Goal: Information Seeking & Learning: Find specific fact

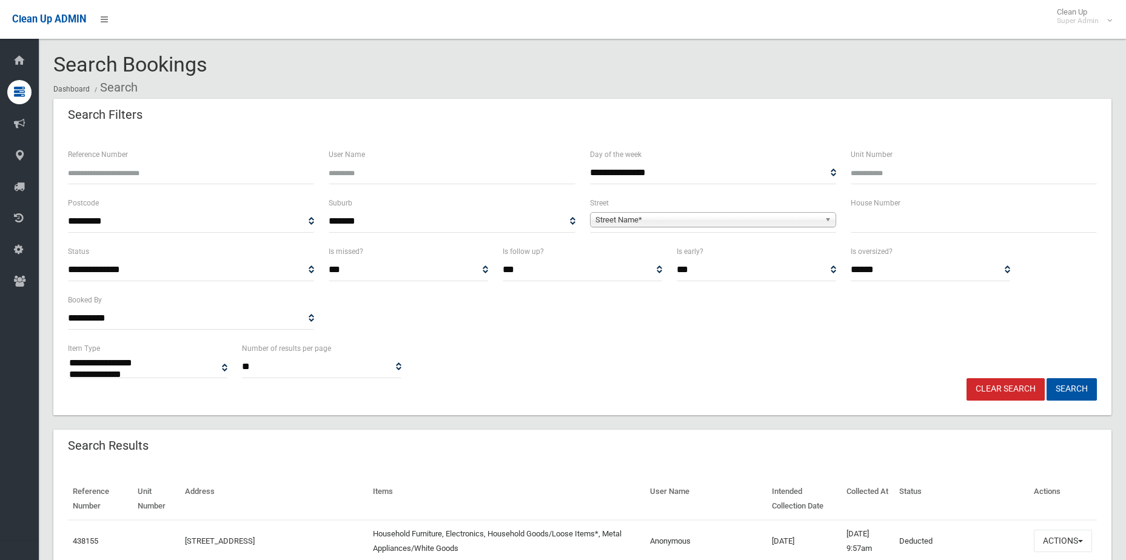
select select
click at [186, 170] on input "Reference Number" at bounding box center [191, 173] width 246 height 22
type input "******"
click at [1046, 378] on button "Search" at bounding box center [1071, 389] width 50 height 22
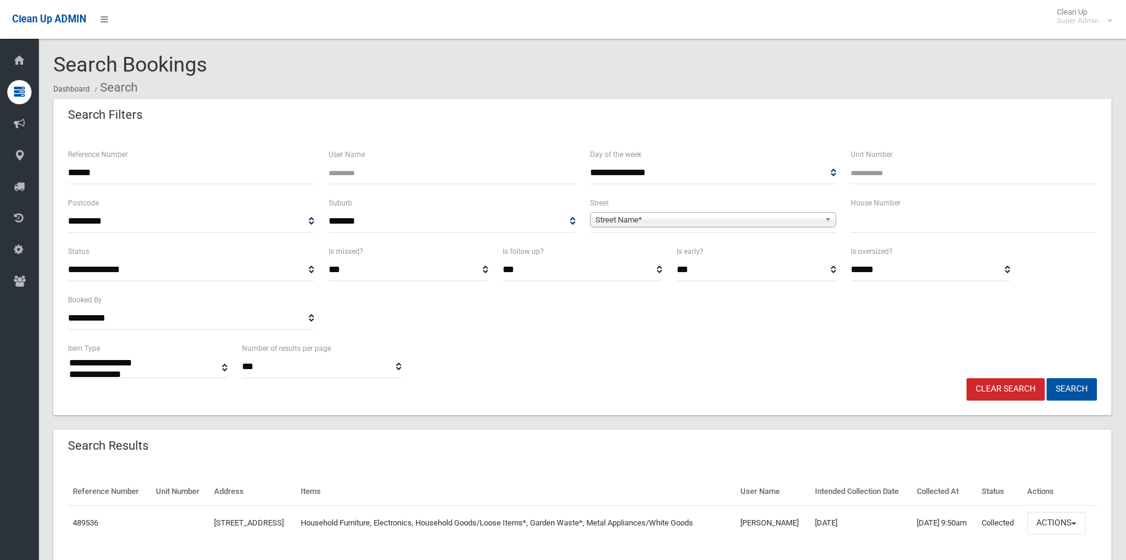
select select
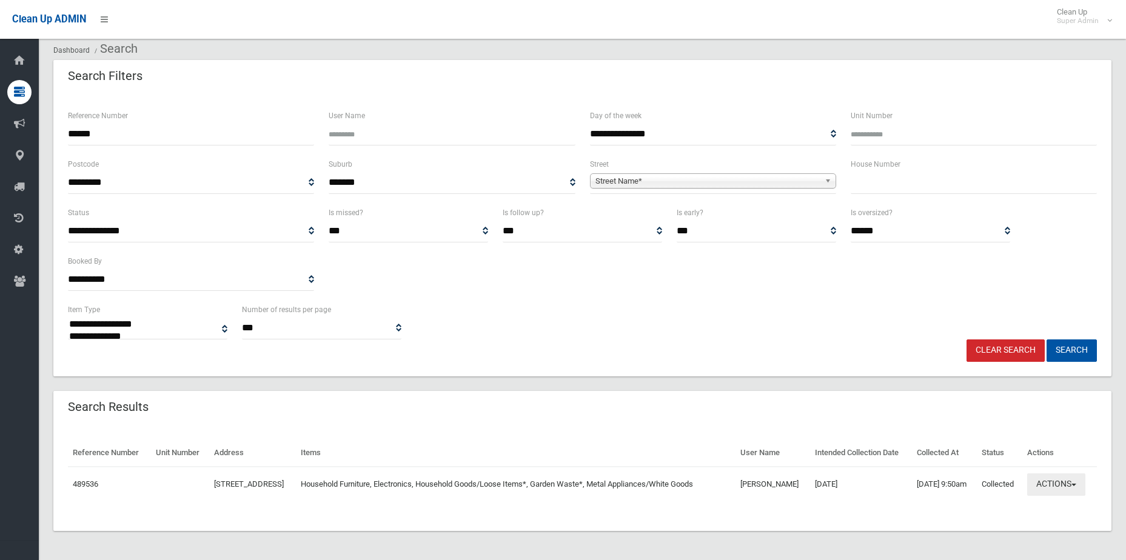
scroll to position [60, 0]
click at [1066, 489] on button "Actions" at bounding box center [1056, 484] width 58 height 22
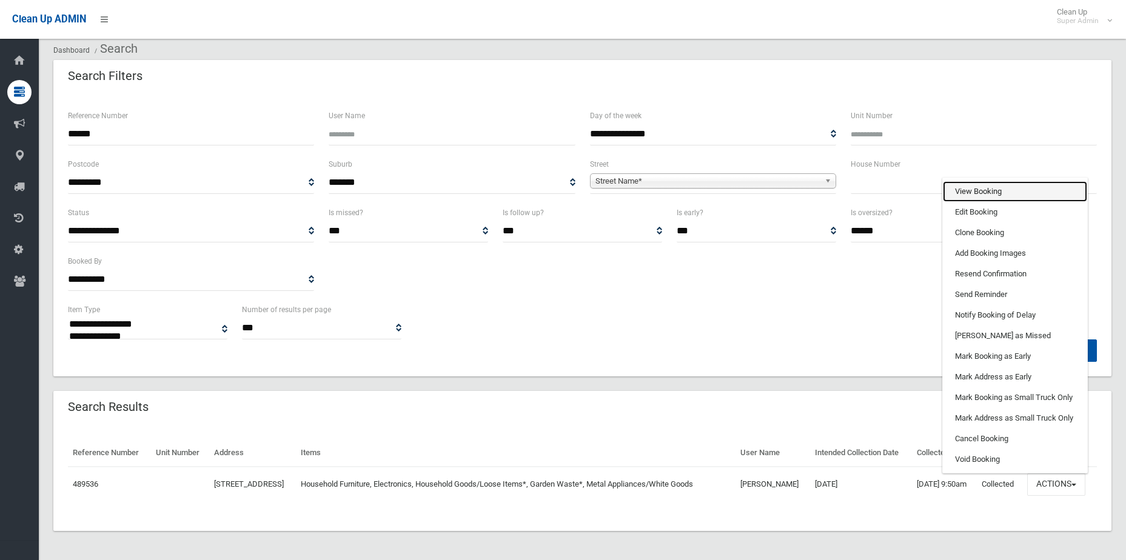
click at [989, 188] on link "View Booking" at bounding box center [1015, 191] width 144 height 21
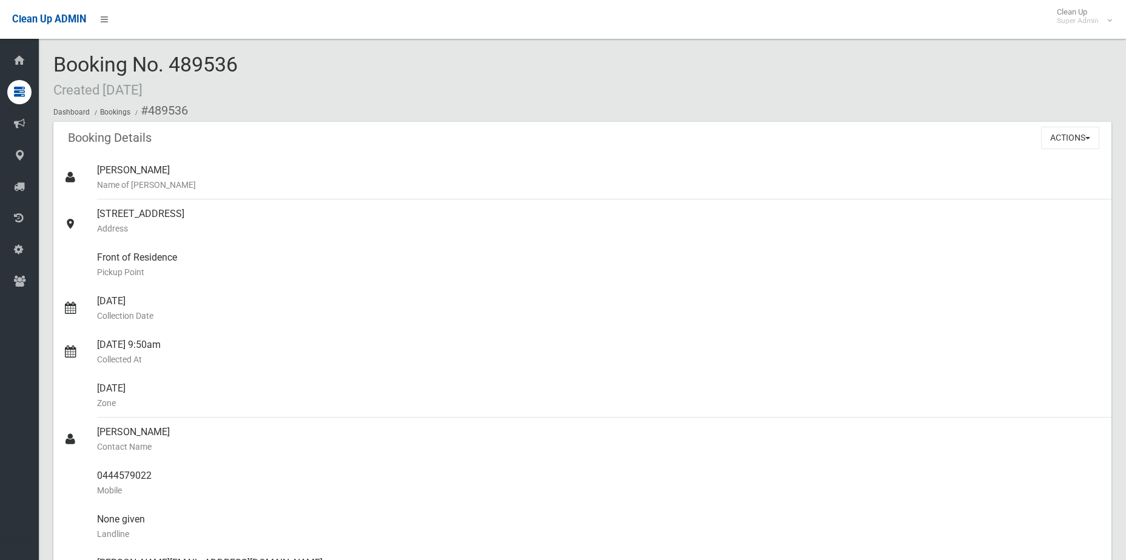
scroll to position [546, 0]
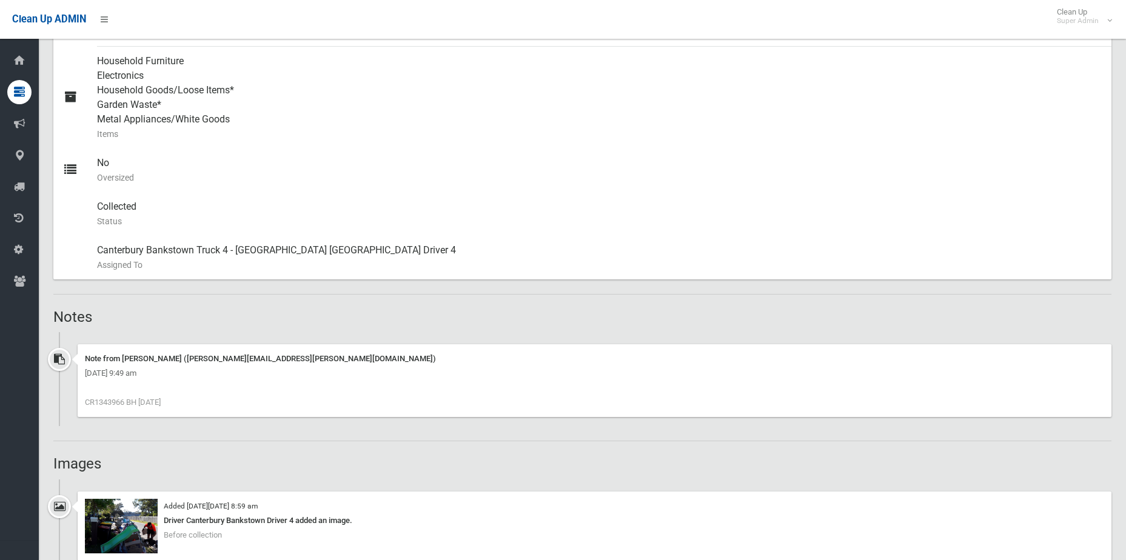
drag, startPoint x: 97, startPoint y: 400, endPoint x: 125, endPoint y: 399, distance: 28.5
click at [125, 399] on span "CR1343966 BH 14.10.25" at bounding box center [123, 402] width 76 height 9
copy span "1343966"
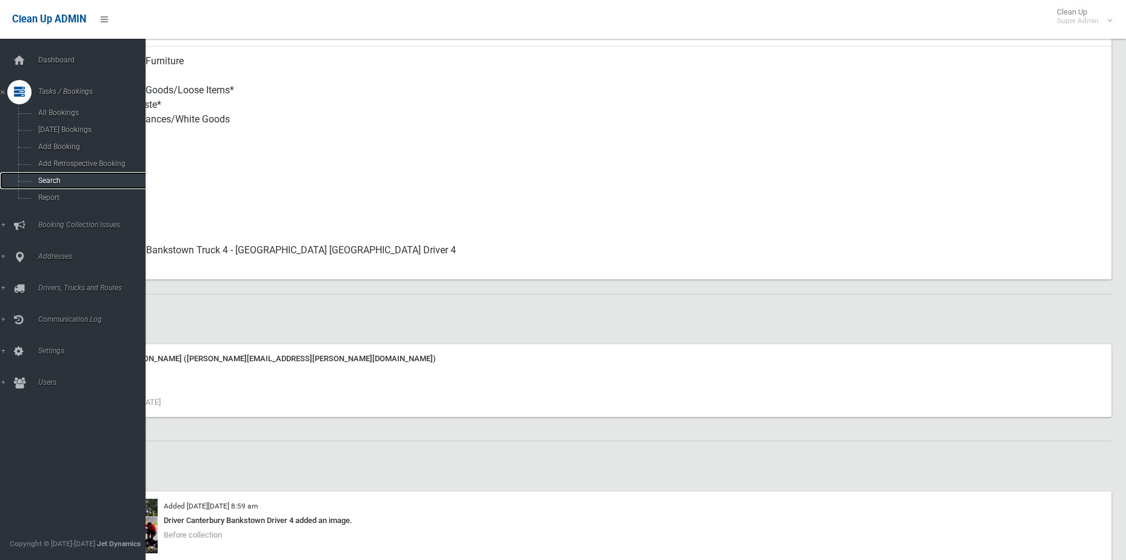
click at [53, 182] on span "Search" at bounding box center [90, 180] width 110 height 8
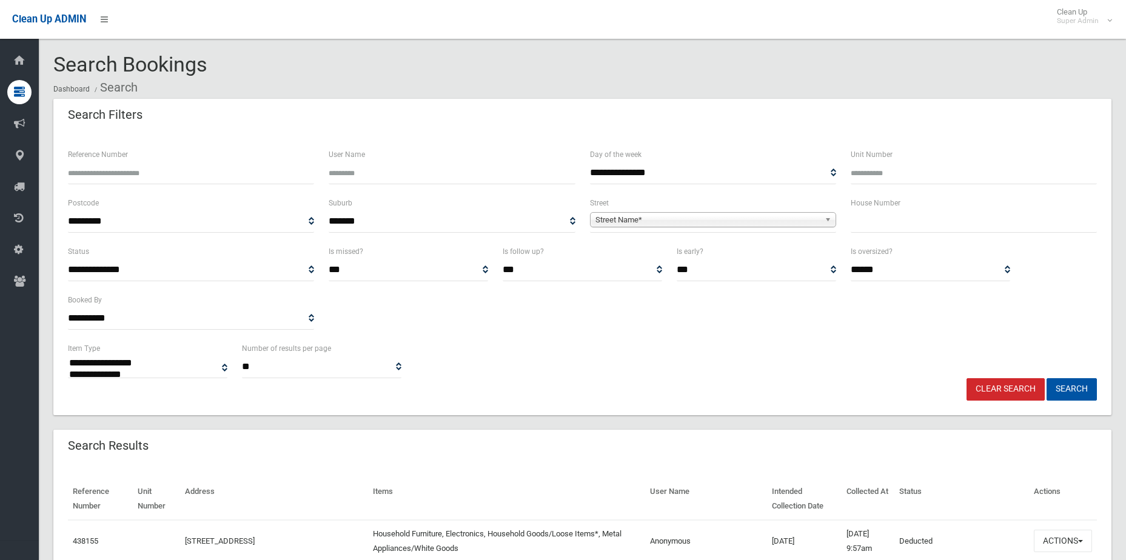
select select
click at [191, 175] on input "Reference Number" at bounding box center [191, 173] width 246 height 22
type input "******"
click at [1046, 378] on button "Search" at bounding box center [1071, 389] width 50 height 22
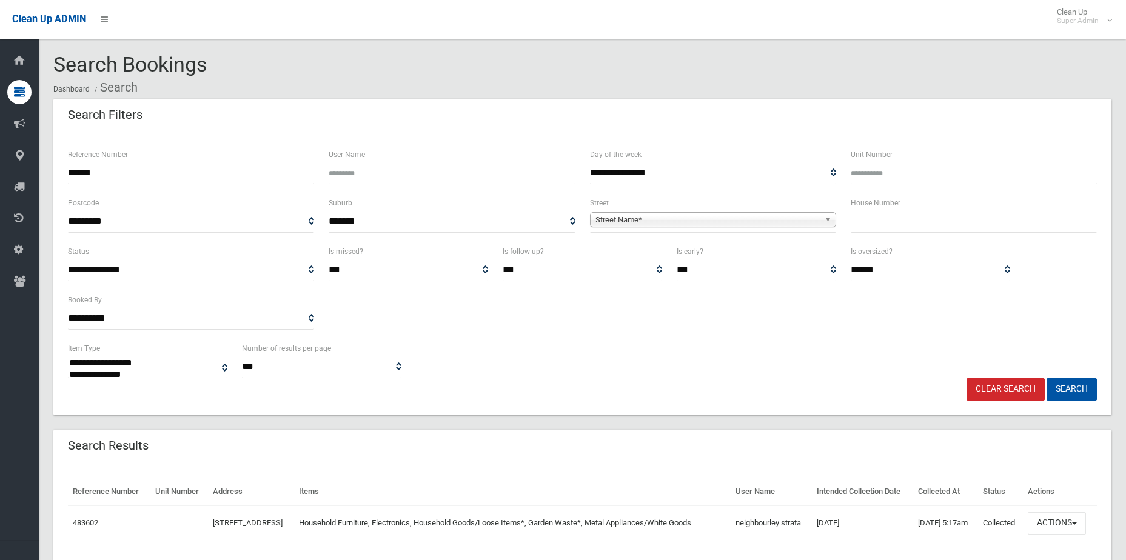
select select
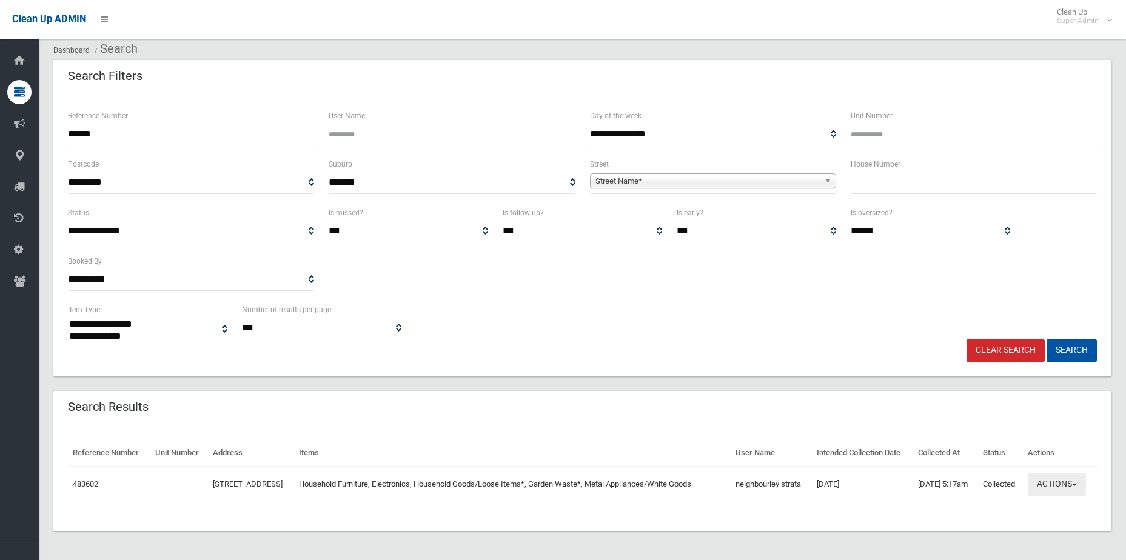
click at [1075, 479] on button "Actions" at bounding box center [1056, 484] width 58 height 22
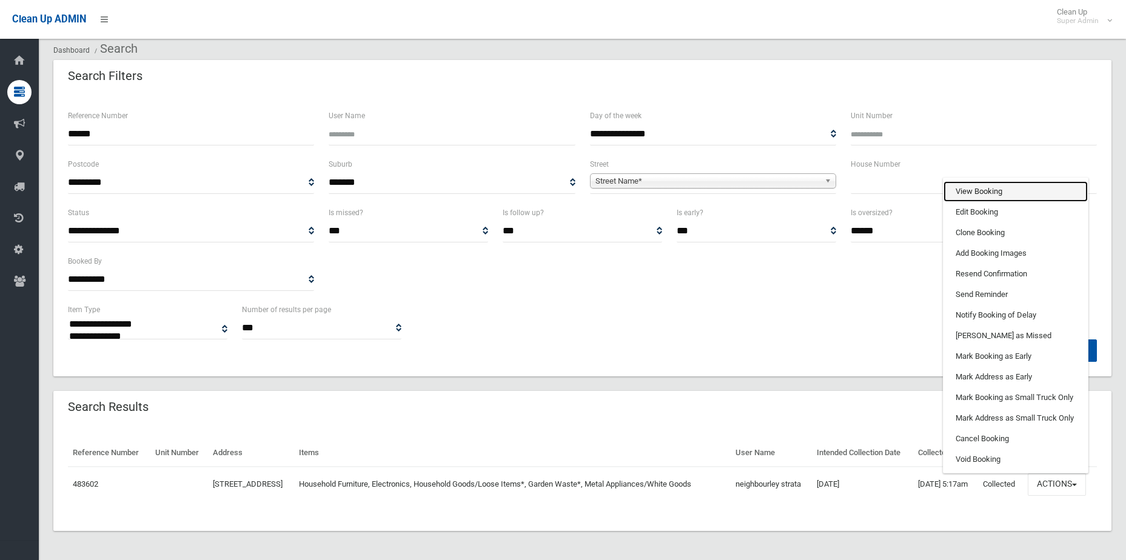
click at [1012, 189] on link "View Booking" at bounding box center [1015, 191] width 144 height 21
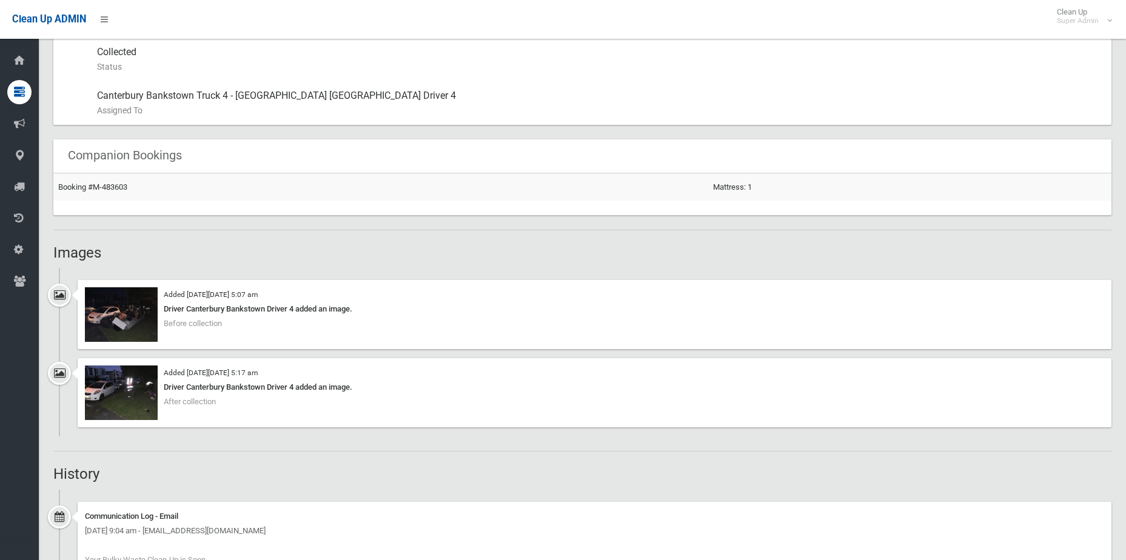
scroll to position [727, 0]
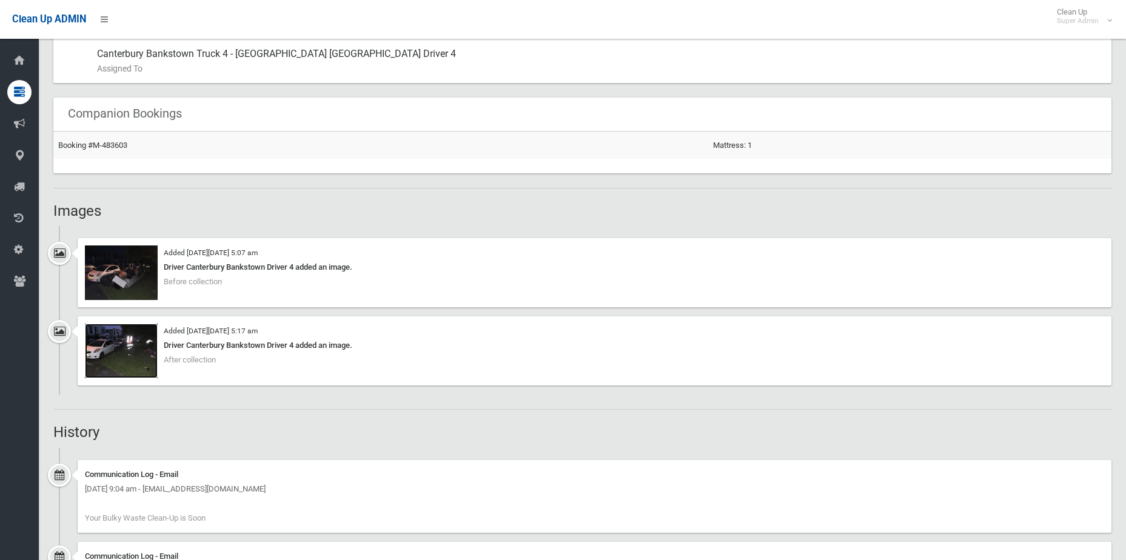
click at [133, 356] on img at bounding box center [121, 351] width 73 height 55
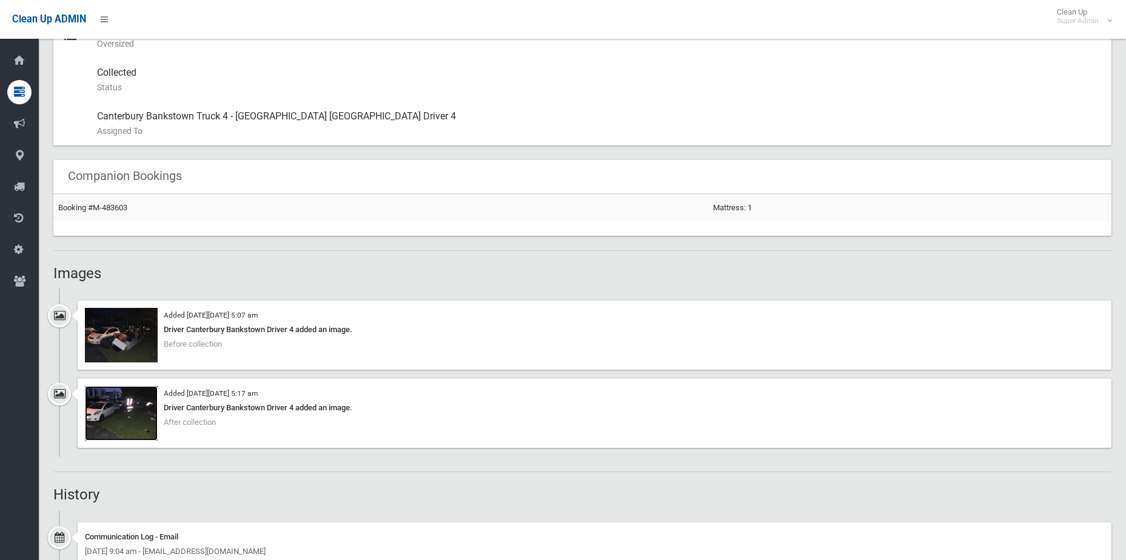
scroll to position [667, 0]
click at [135, 342] on img at bounding box center [121, 333] width 73 height 55
click at [126, 412] on img at bounding box center [121, 411] width 73 height 55
click at [135, 332] on img at bounding box center [121, 333] width 73 height 55
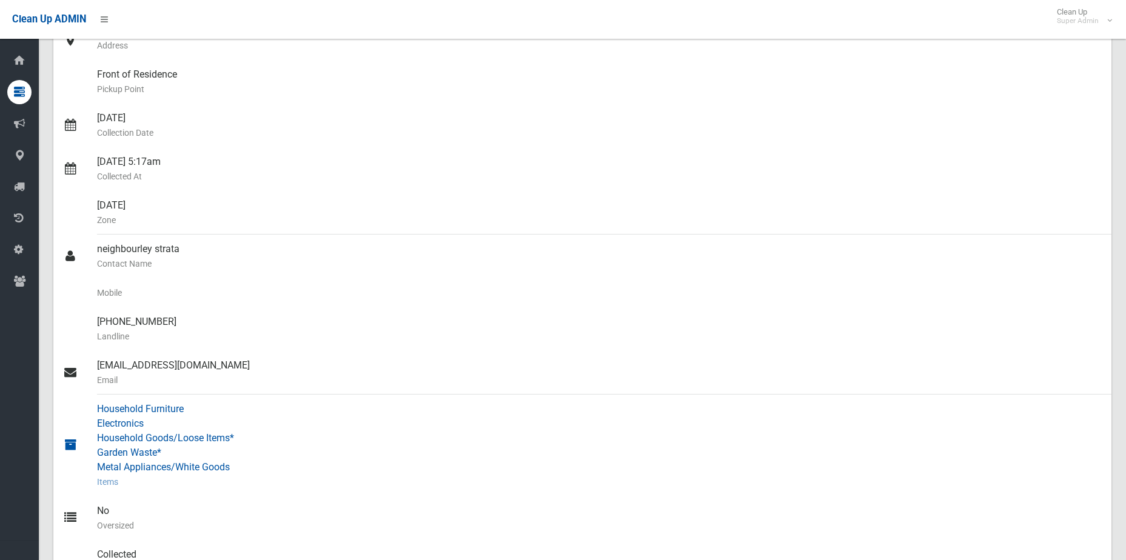
scroll to position [242, 0]
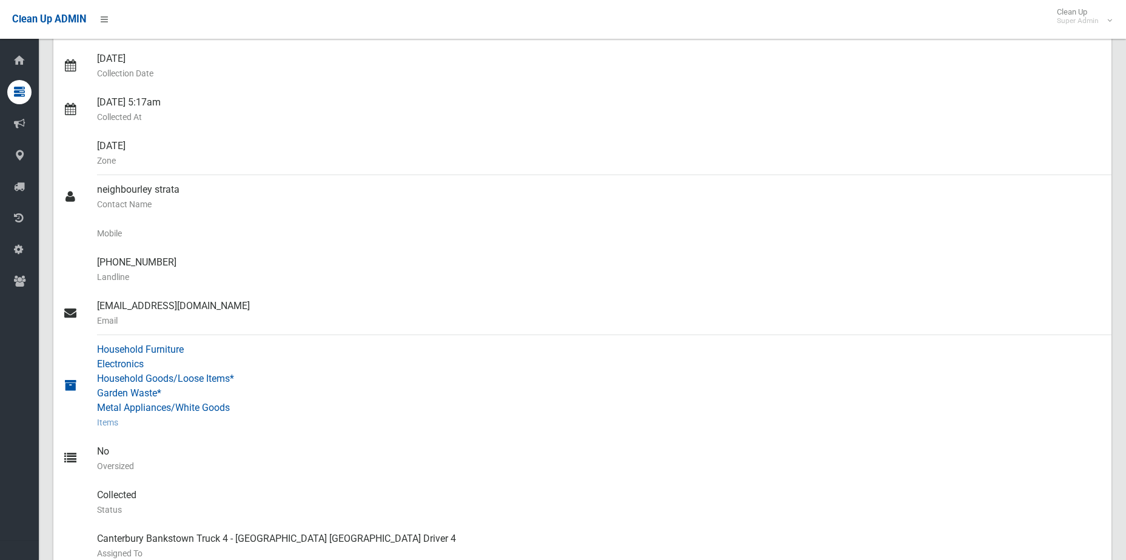
click at [399, 435] on div "Household Furniture Electronics Household Goods/Loose Items* Garden Waste* Meta…" at bounding box center [599, 386] width 1004 height 102
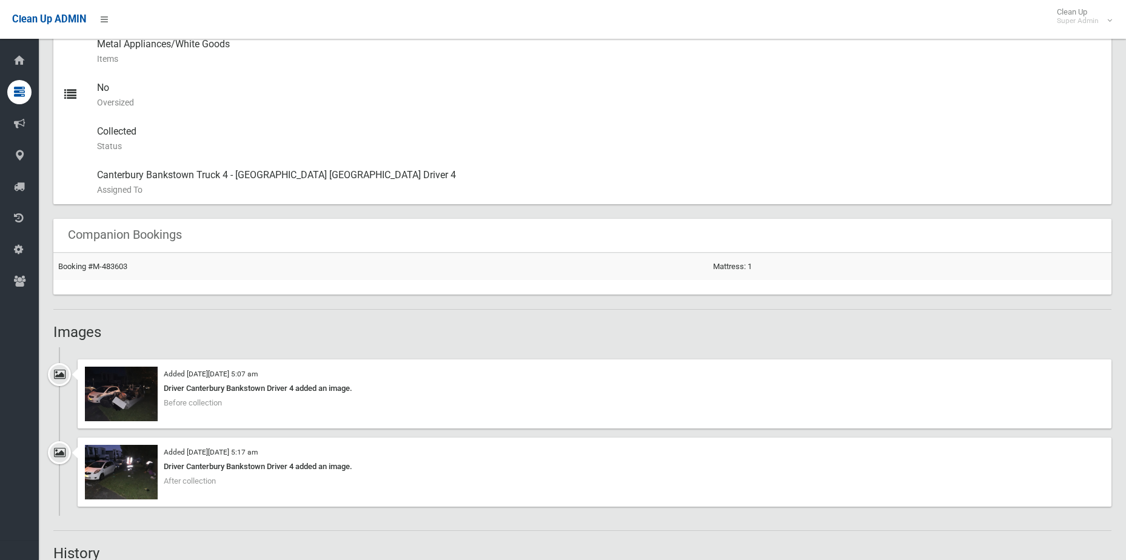
scroll to position [895, 0]
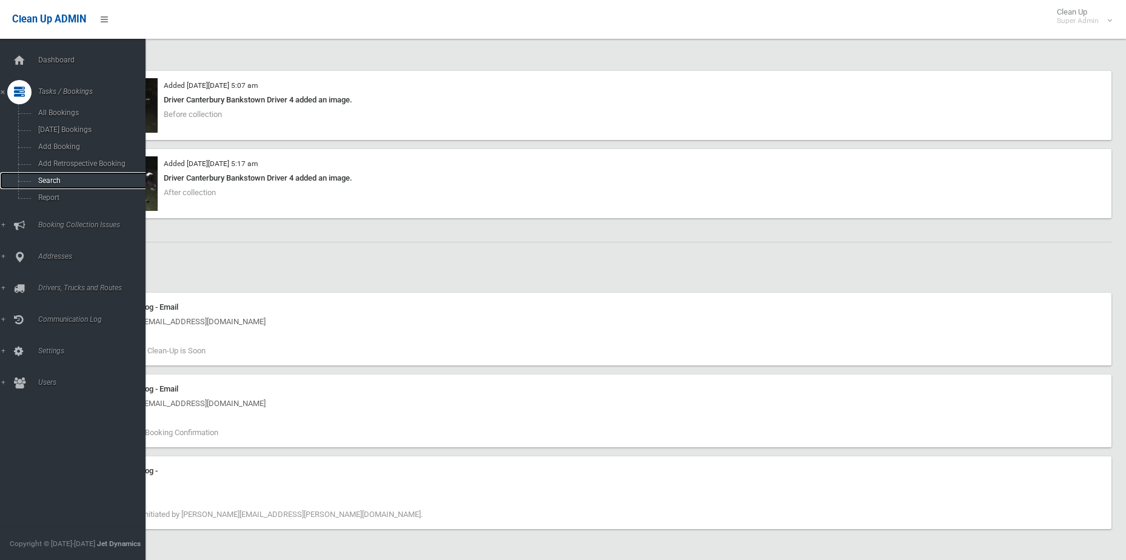
drag, startPoint x: 53, startPoint y: 175, endPoint x: 101, endPoint y: 168, distance: 47.7
click at [53, 175] on link "Search" at bounding box center [77, 180] width 155 height 17
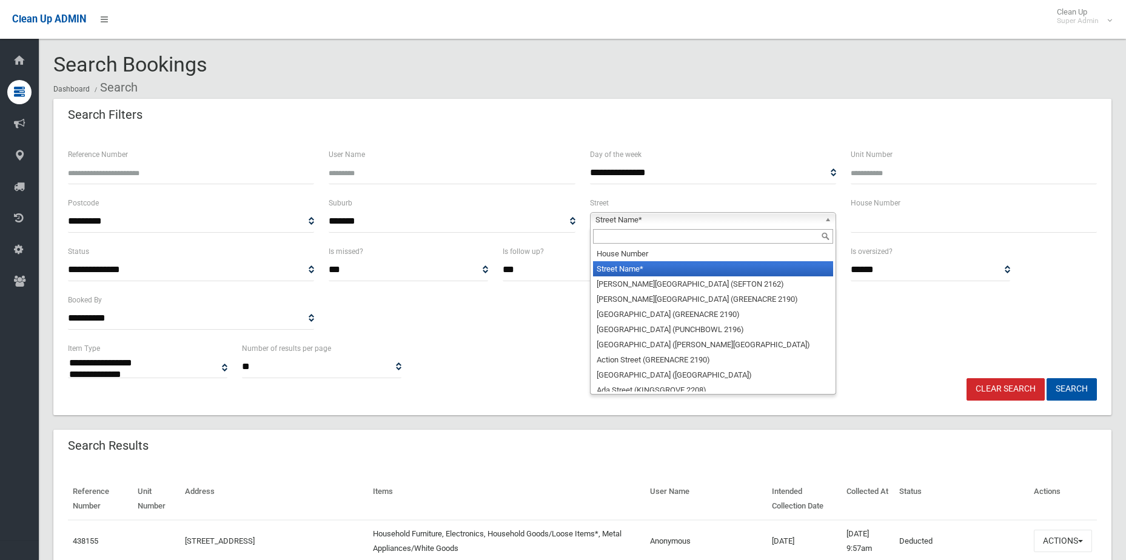
select select
click at [650, 217] on span "Street Name*" at bounding box center [707, 220] width 224 height 15
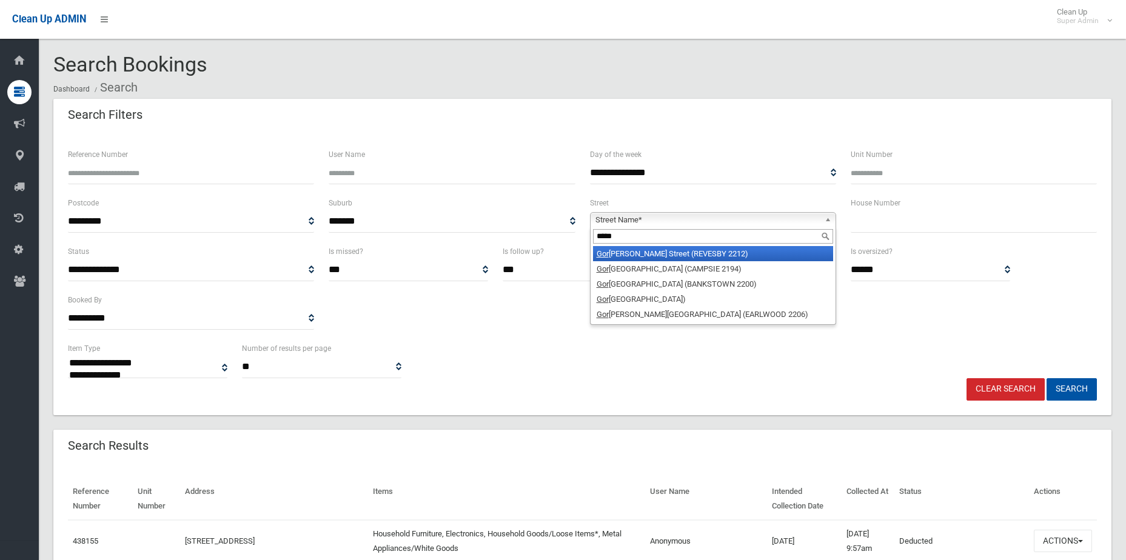
type input "******"
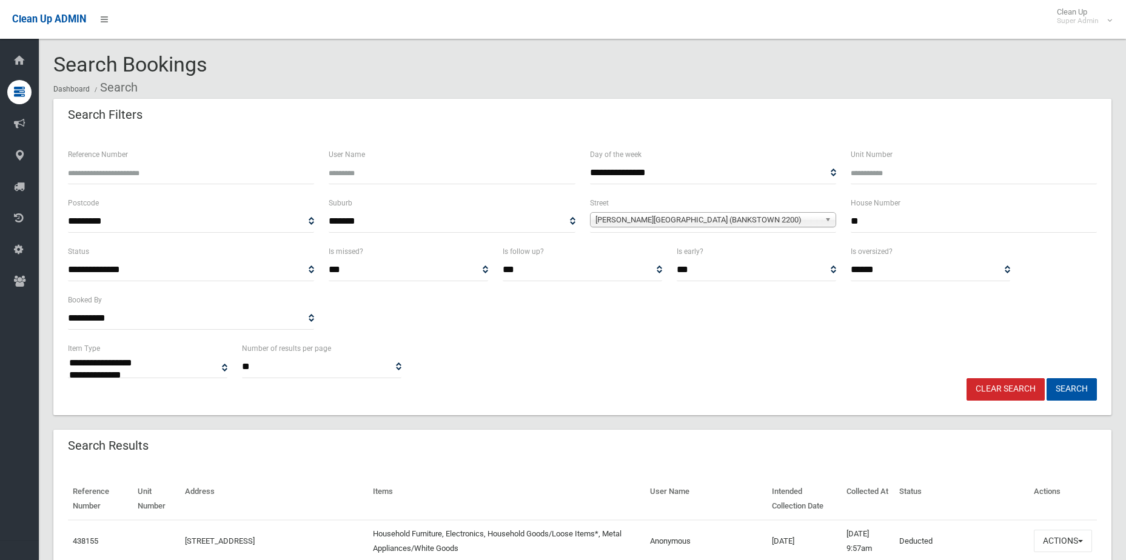
type input "**"
click at [1046, 378] on button "Search" at bounding box center [1071, 389] width 50 height 22
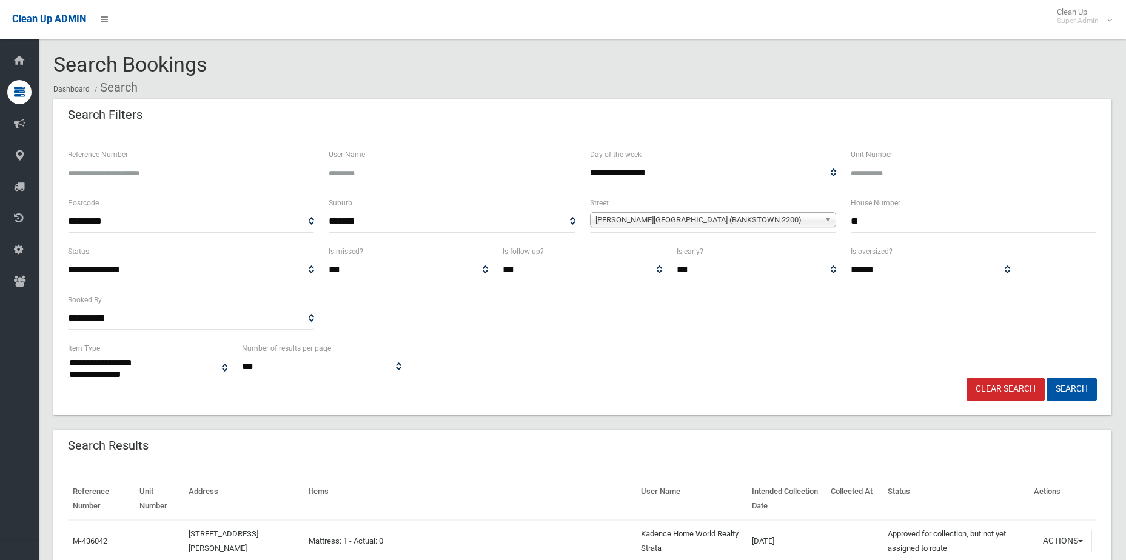
select select
click at [994, 64] on div "Search Bookings Dashboard Search" at bounding box center [582, 75] width 1058 height 45
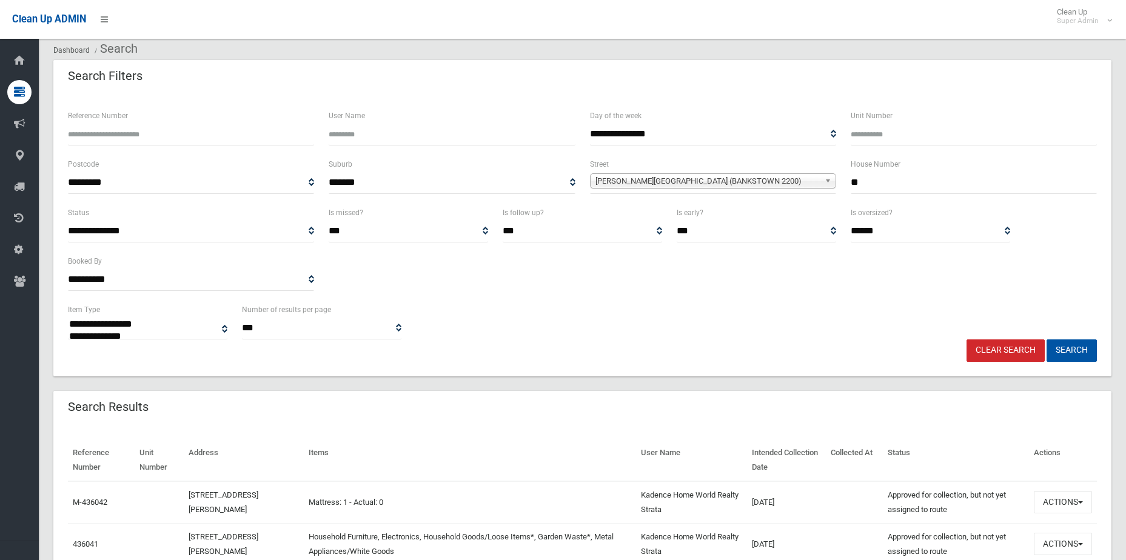
scroll to position [303, 0]
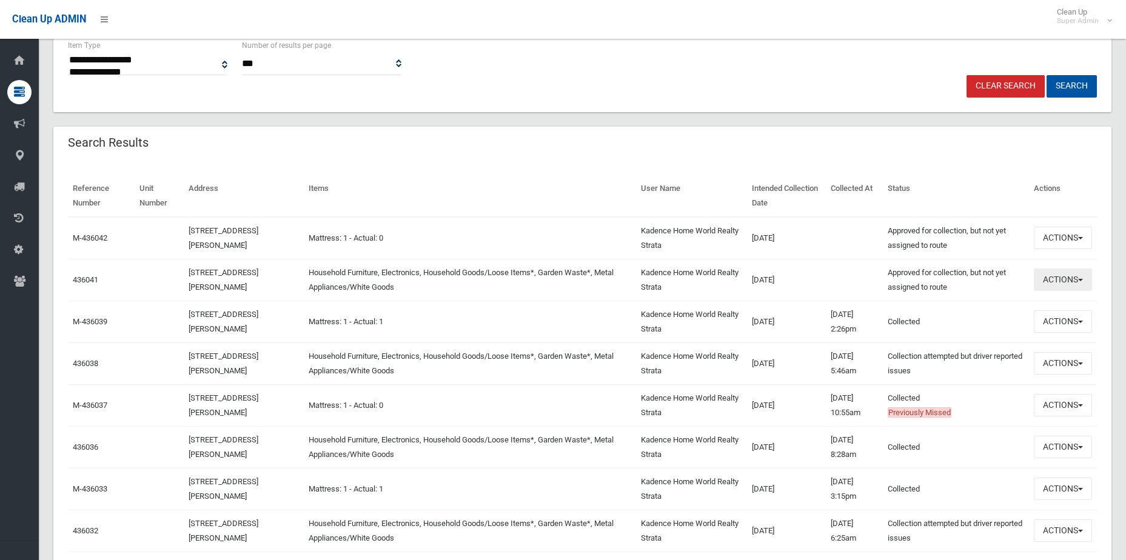
click at [1079, 282] on button "Actions" at bounding box center [1062, 280] width 58 height 22
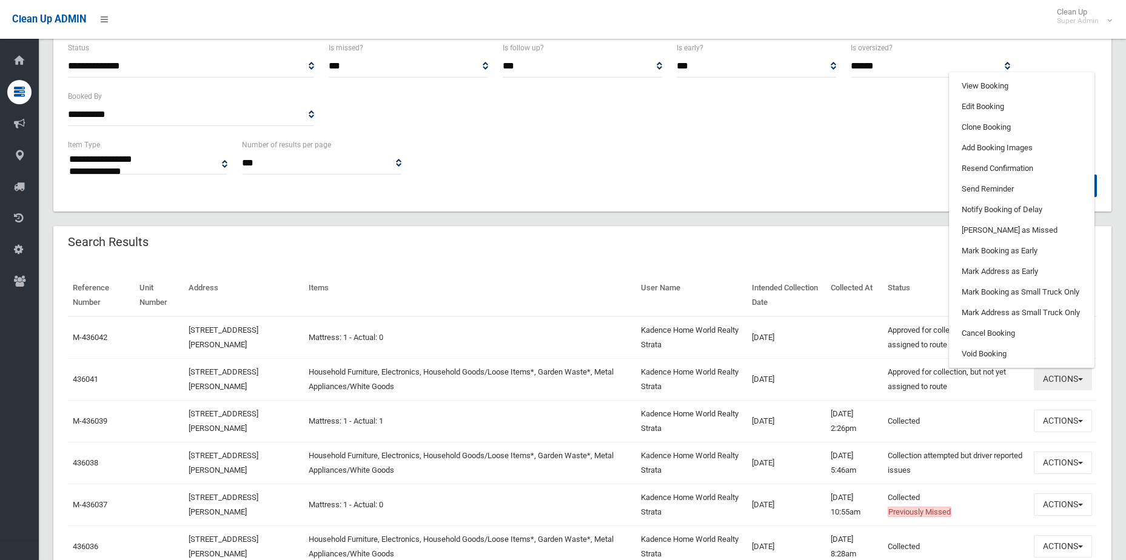
scroll to position [182, 0]
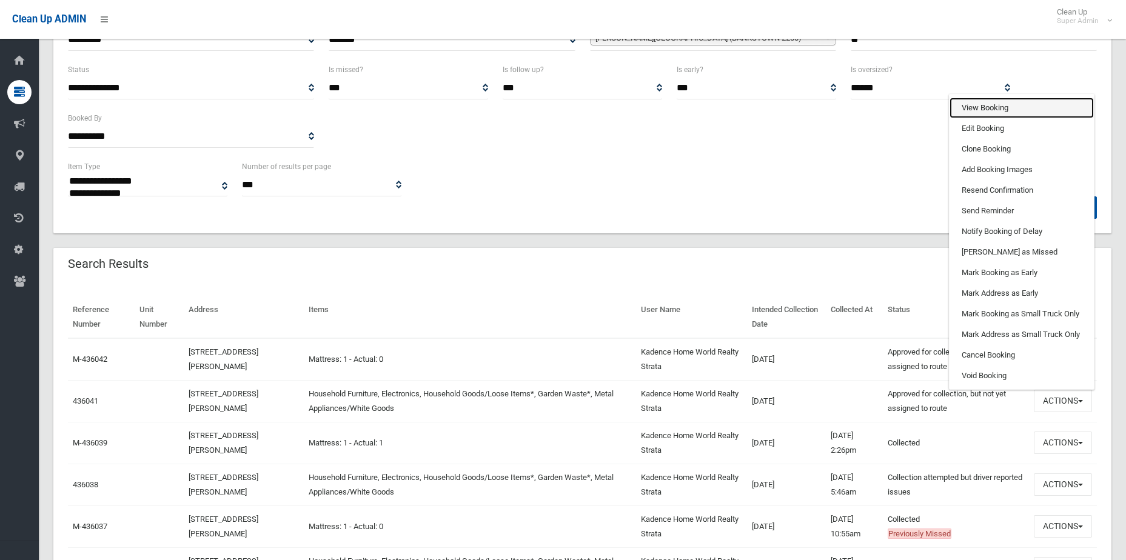
click at [997, 110] on link "View Booking" at bounding box center [1021, 108] width 144 height 21
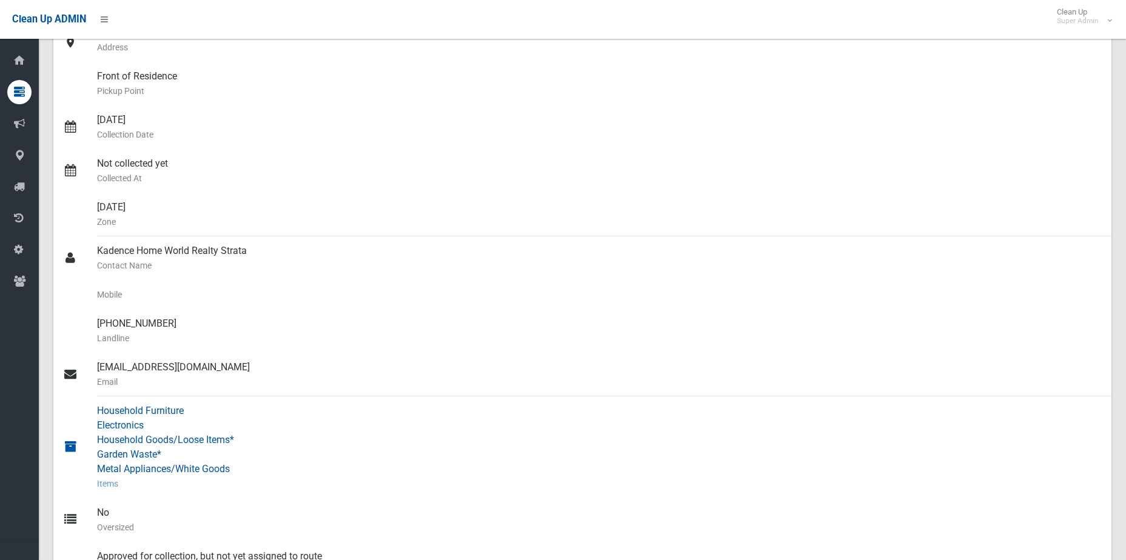
scroll to position [182, 0]
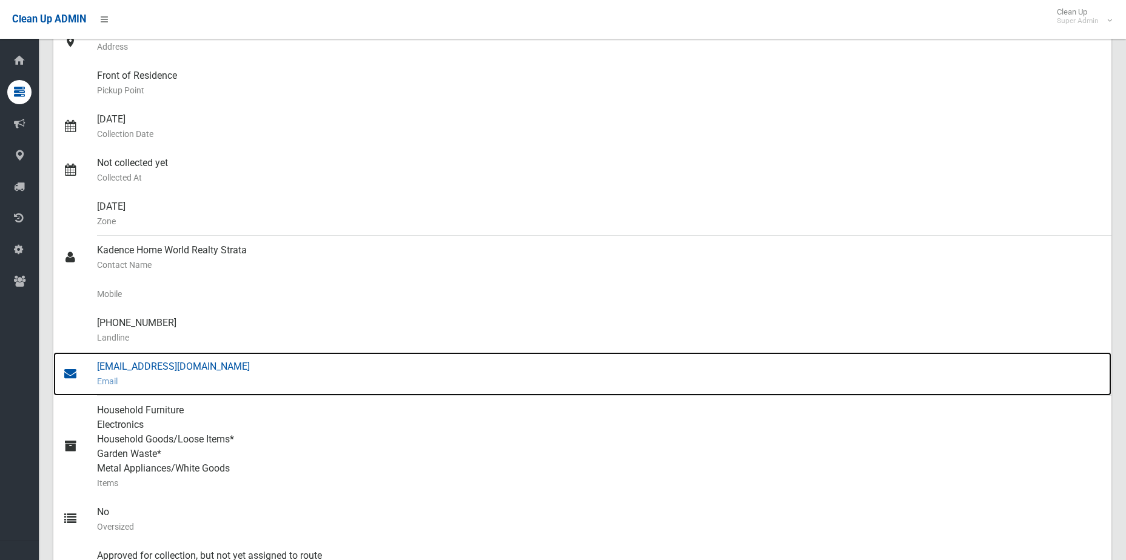
click at [135, 358] on div "reception@hwrg.com.au Email" at bounding box center [599, 374] width 1004 height 44
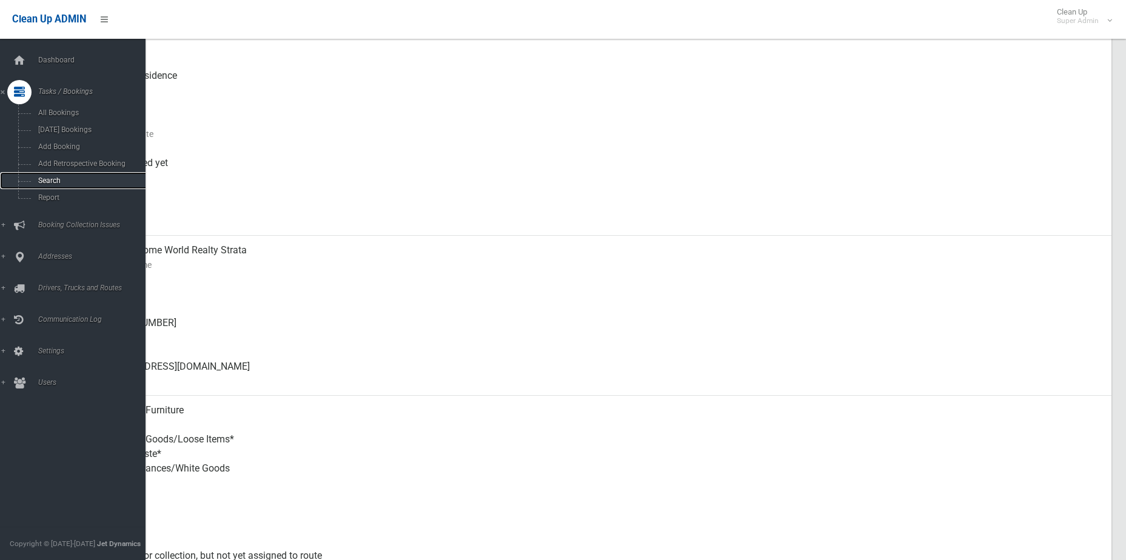
drag, startPoint x: 59, startPoint y: 179, endPoint x: 70, endPoint y: 176, distance: 11.2
click at [59, 179] on span "Search" at bounding box center [90, 180] width 110 height 8
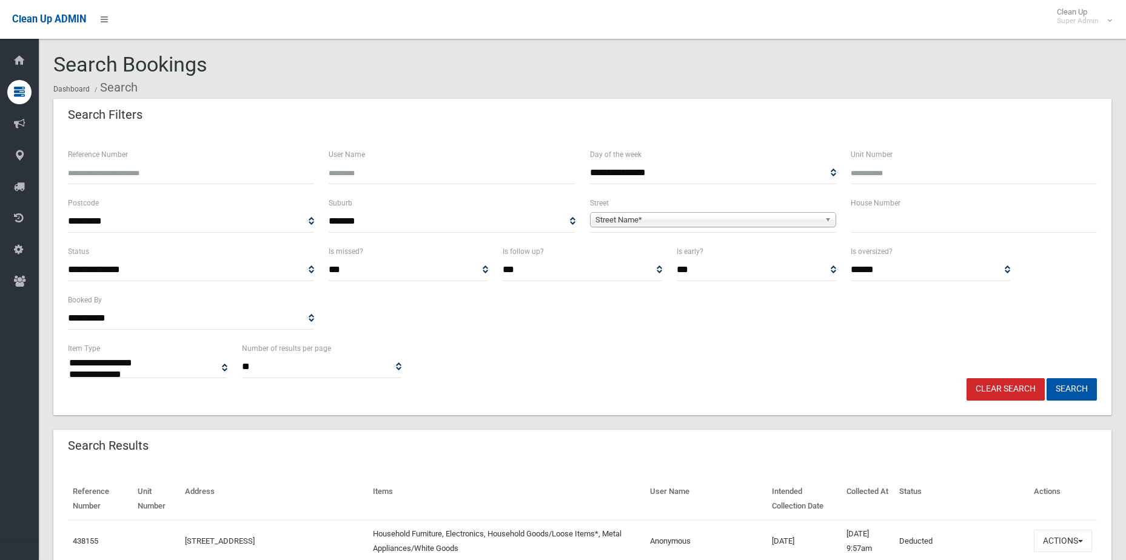
select select
click at [674, 212] on span "**********" at bounding box center [713, 221] width 246 height 22
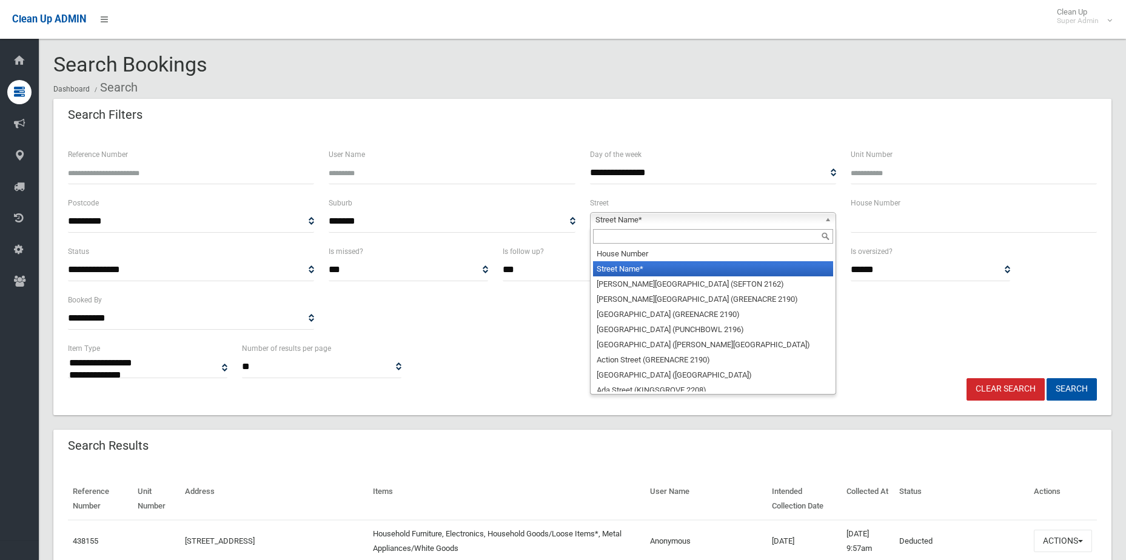
click at [675, 213] on span "Street Name*" at bounding box center [707, 220] width 224 height 15
type input "*"
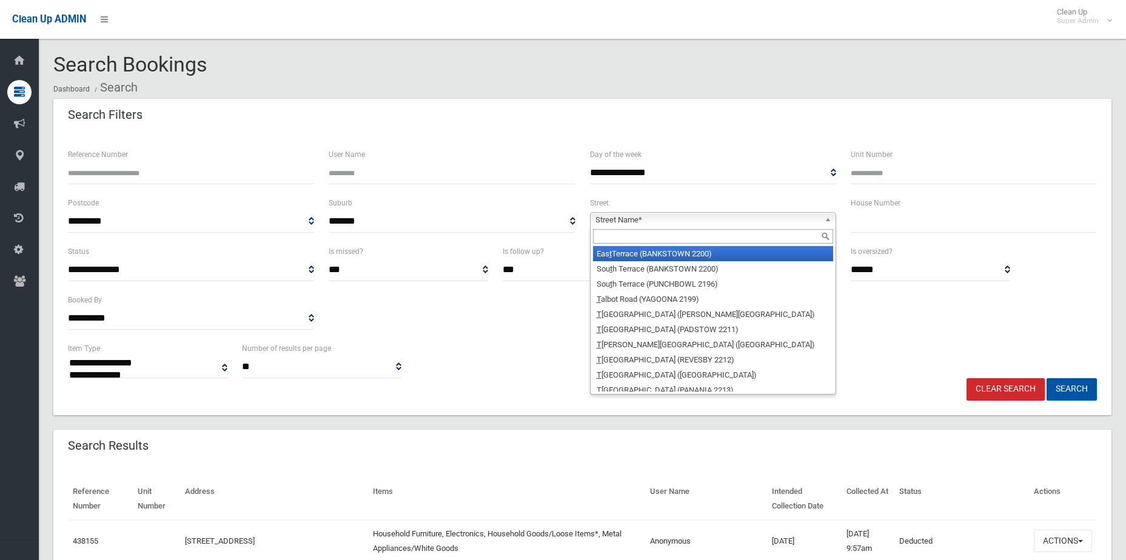
type input "*"
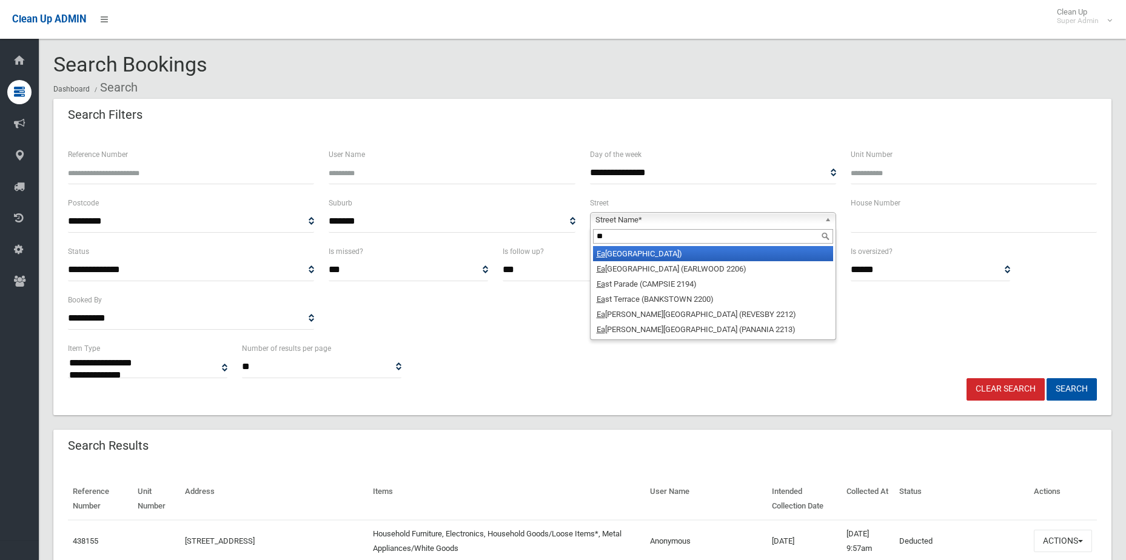
type input "*"
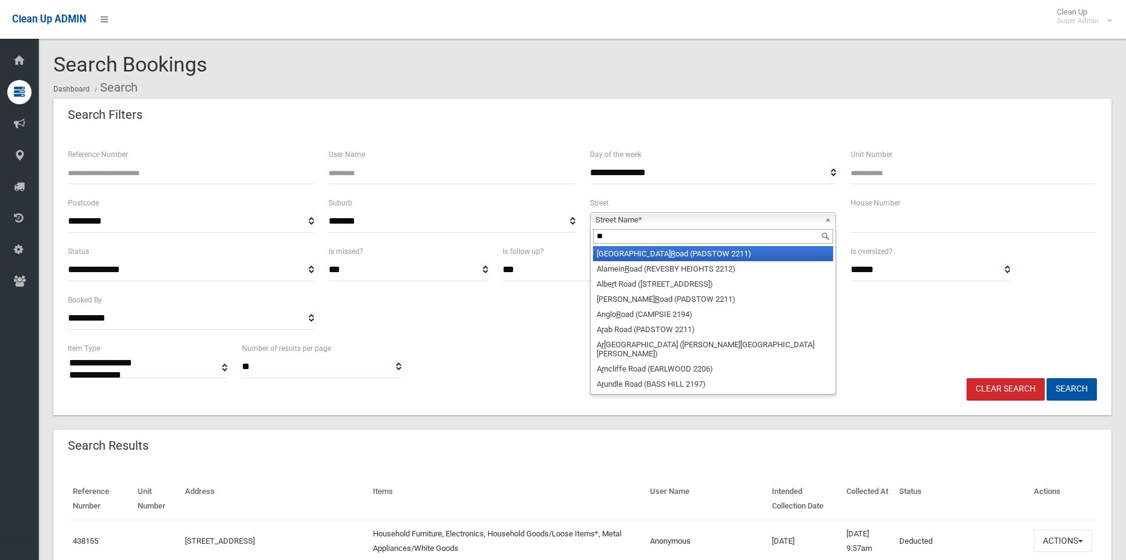
type input "***"
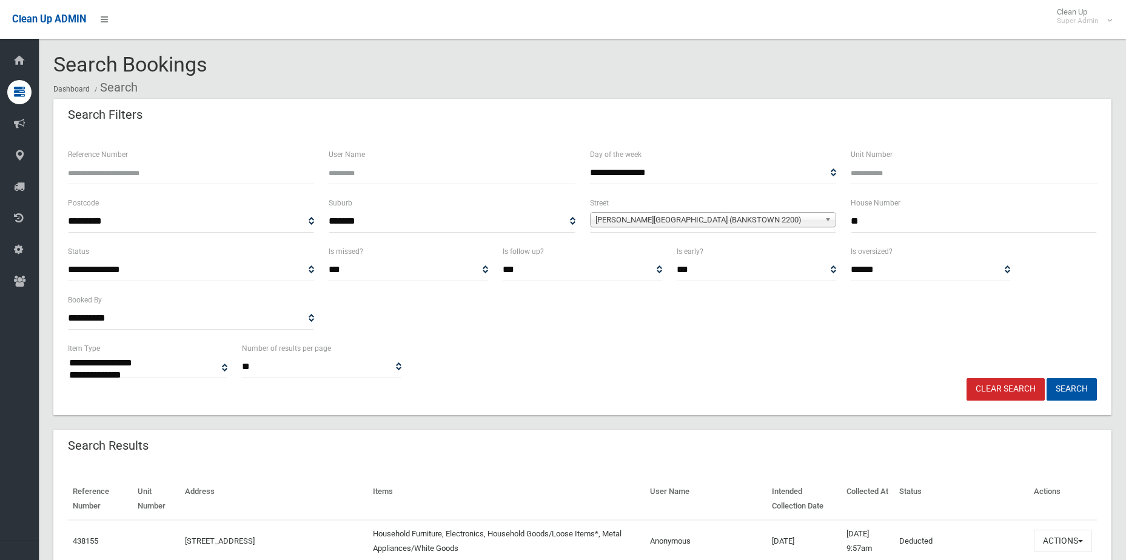
type input "**"
click at [1046, 378] on button "Search" at bounding box center [1071, 389] width 50 height 22
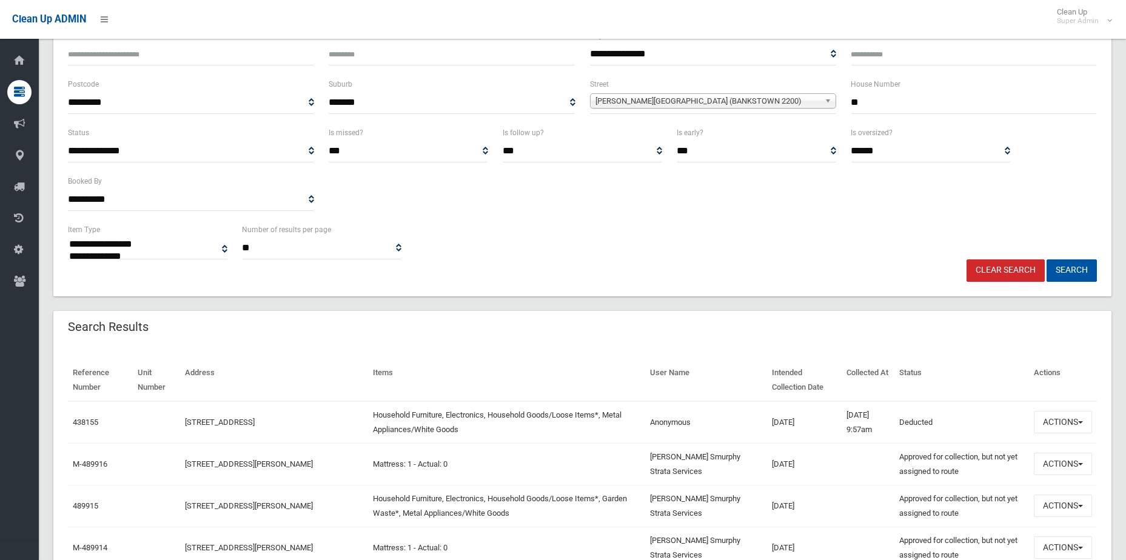
scroll to position [364, 0]
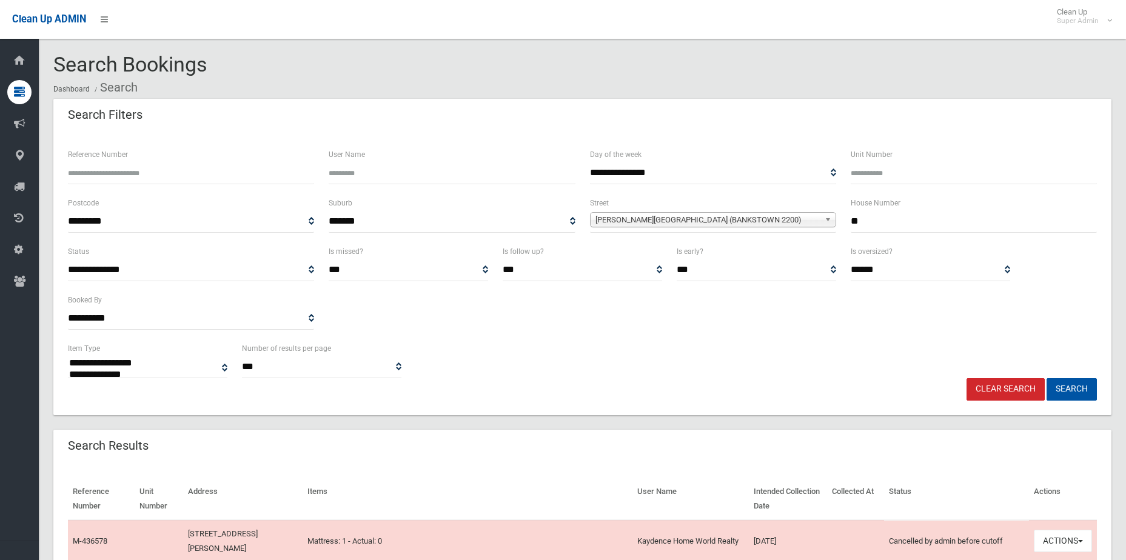
select select
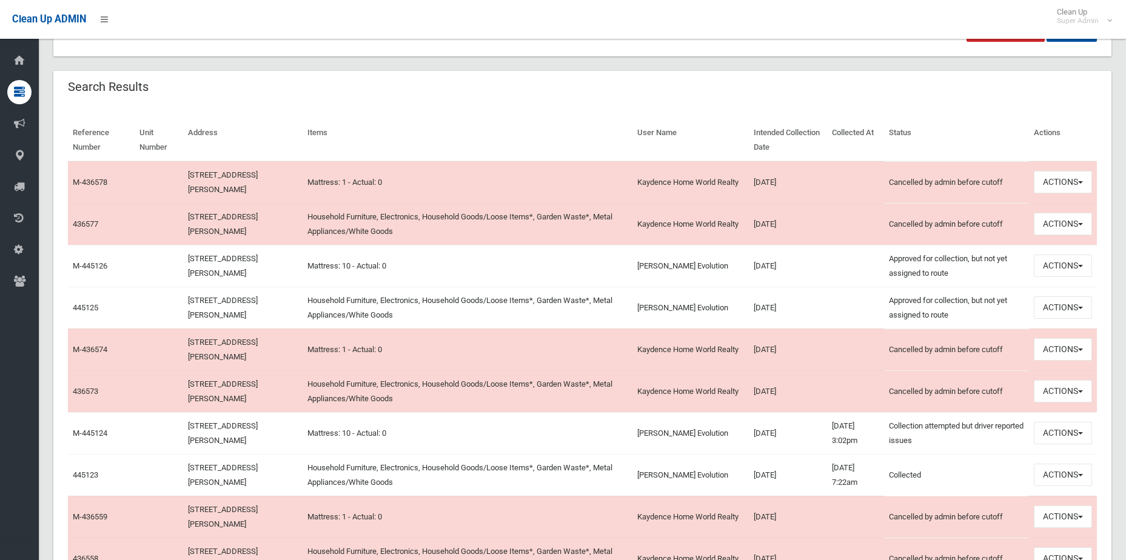
scroll to position [364, 0]
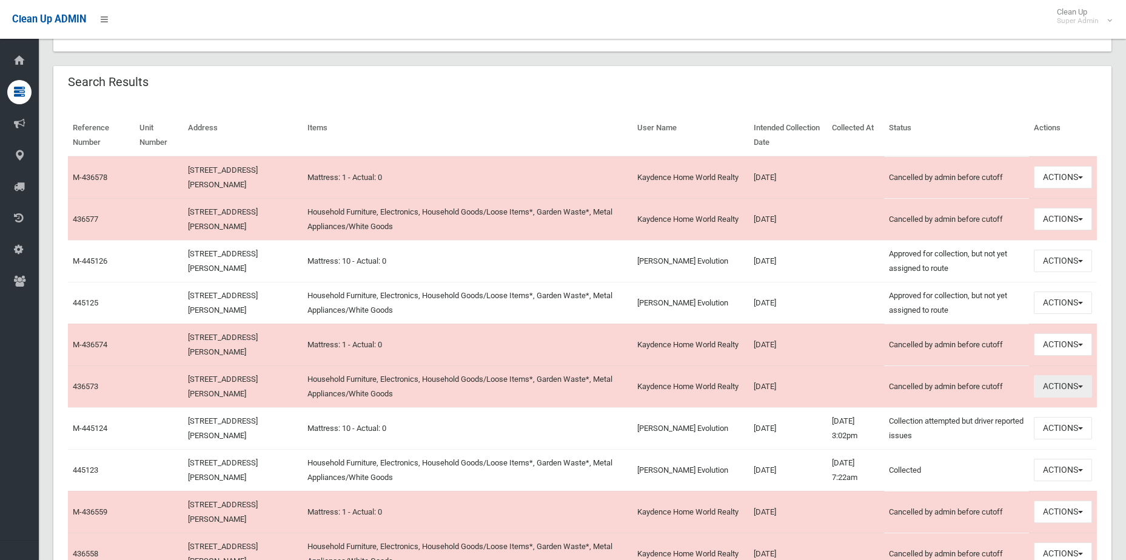
click at [1044, 381] on button "Actions" at bounding box center [1062, 386] width 58 height 22
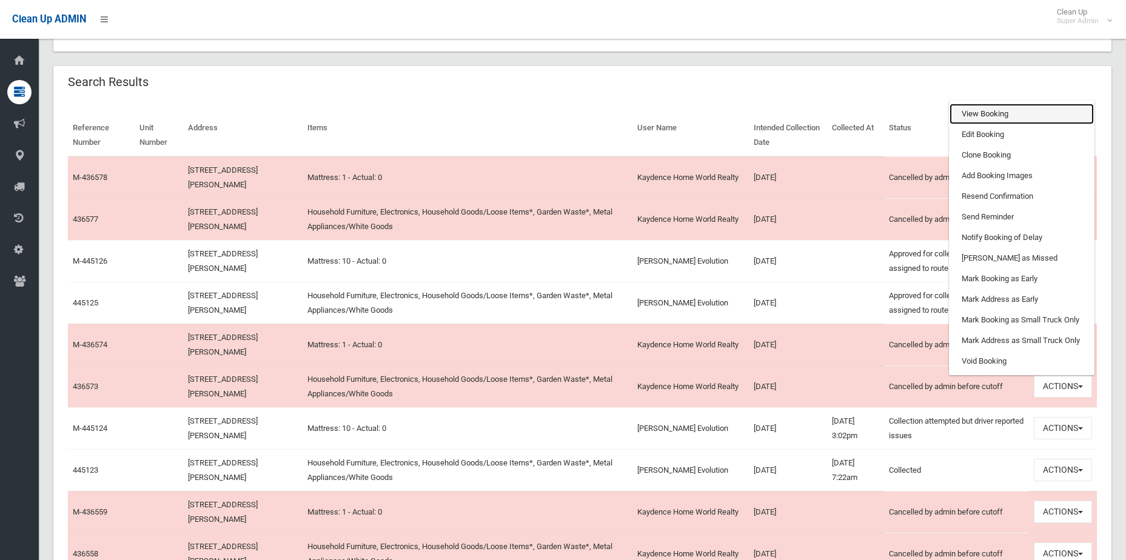
click at [989, 121] on link "View Booking" at bounding box center [1021, 114] width 144 height 21
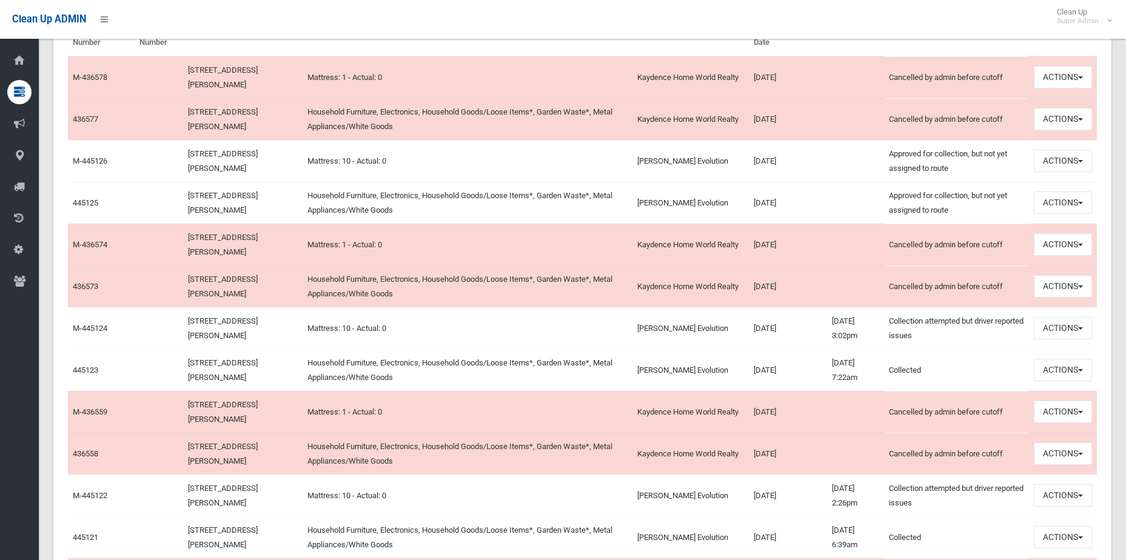
scroll to position [485, 0]
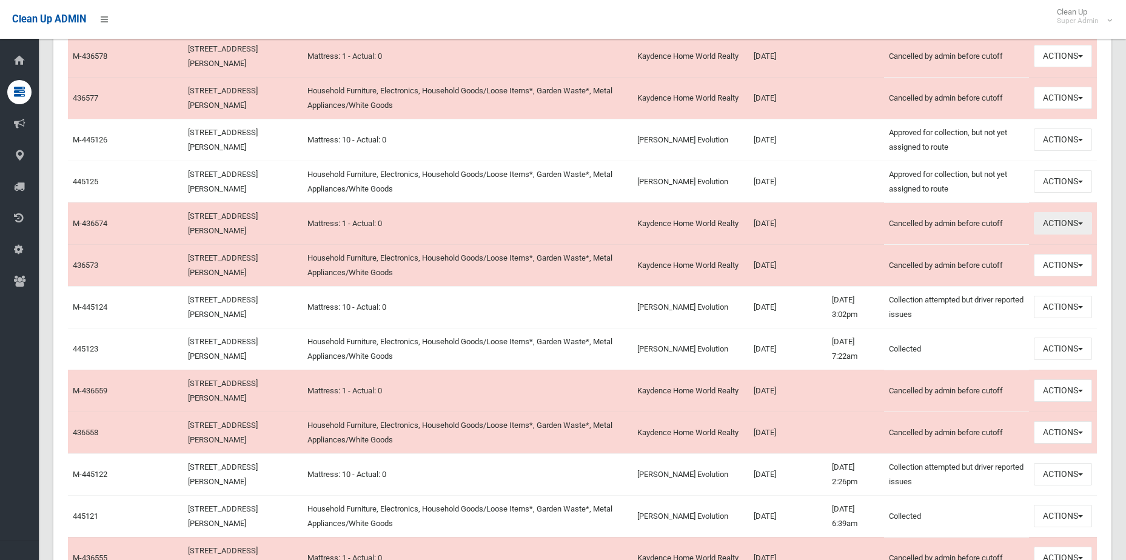
click at [1069, 218] on button "Actions" at bounding box center [1062, 223] width 58 height 22
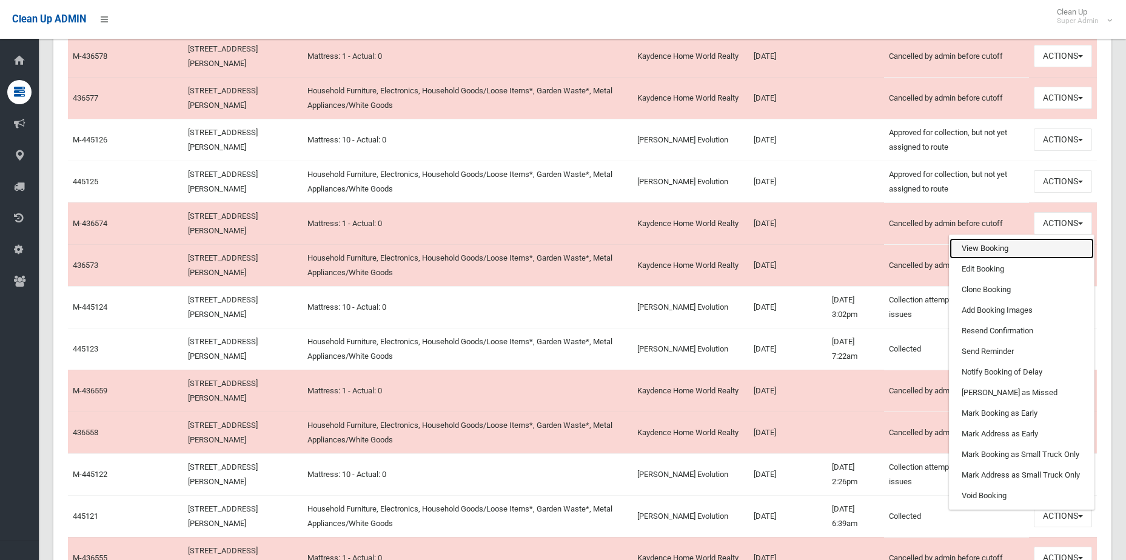
drag, startPoint x: 1019, startPoint y: 251, endPoint x: 1011, endPoint y: 255, distance: 9.2
click at [1019, 251] on link "View Booking" at bounding box center [1021, 248] width 144 height 21
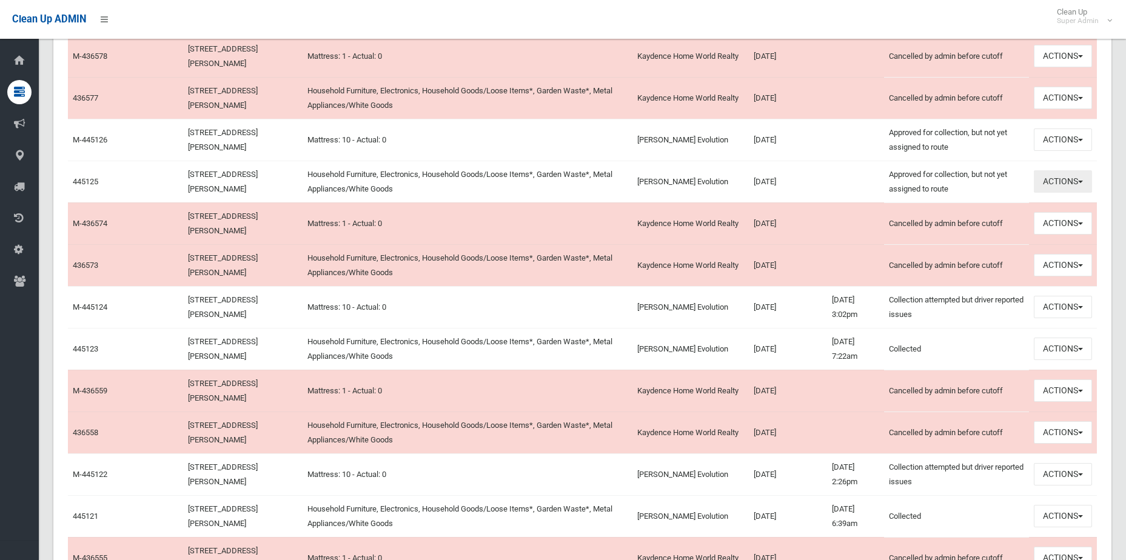
click at [1052, 181] on button "Actions" at bounding box center [1062, 181] width 58 height 22
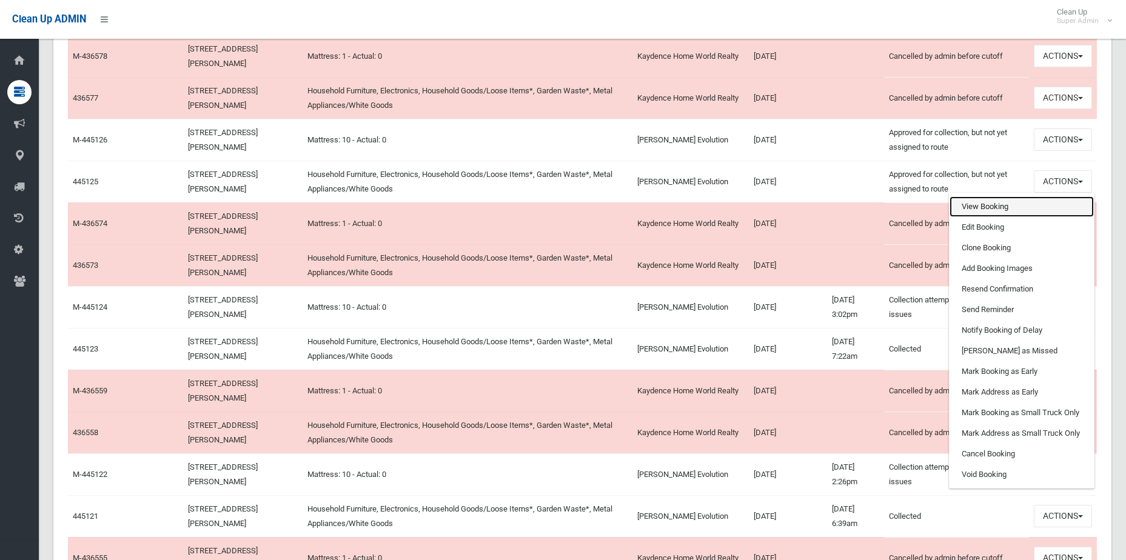
click at [986, 207] on link "View Booking" at bounding box center [1021, 206] width 144 height 21
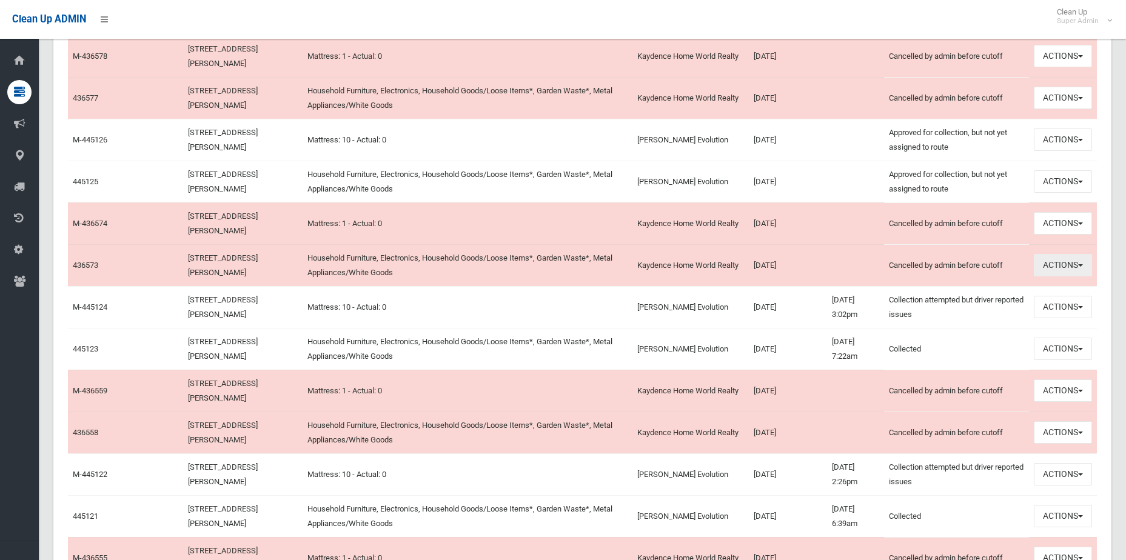
click at [1069, 265] on button "Actions" at bounding box center [1062, 265] width 58 height 22
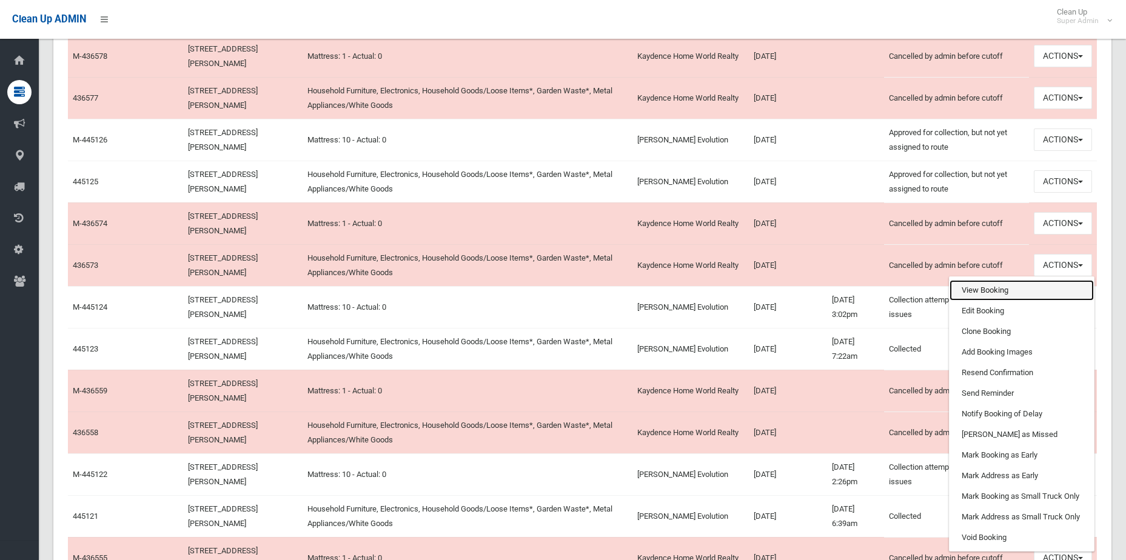
click at [1039, 295] on link "View Booking" at bounding box center [1021, 290] width 144 height 21
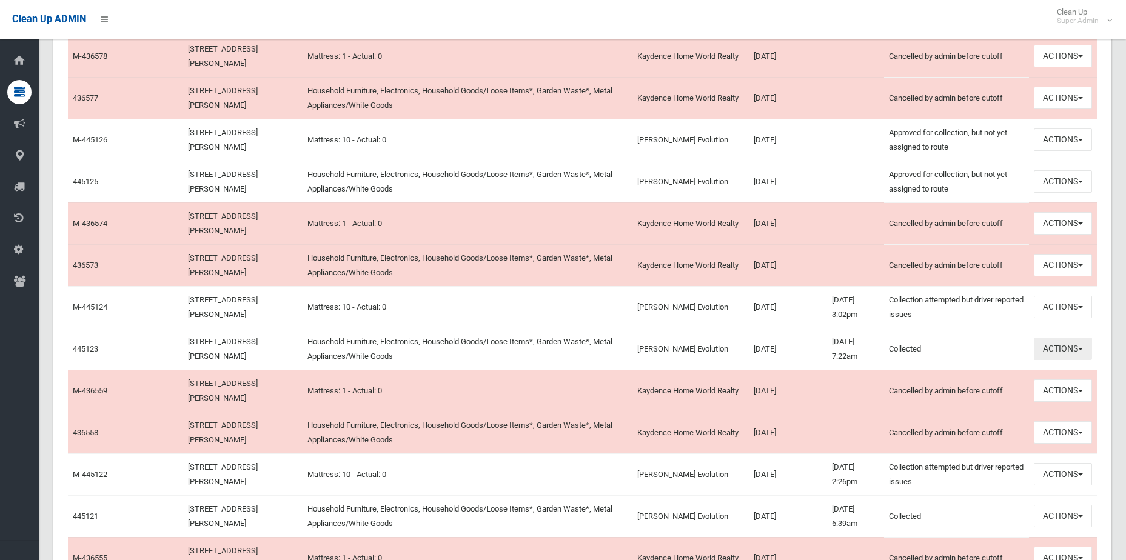
click at [1056, 352] on button "Actions" at bounding box center [1062, 349] width 58 height 22
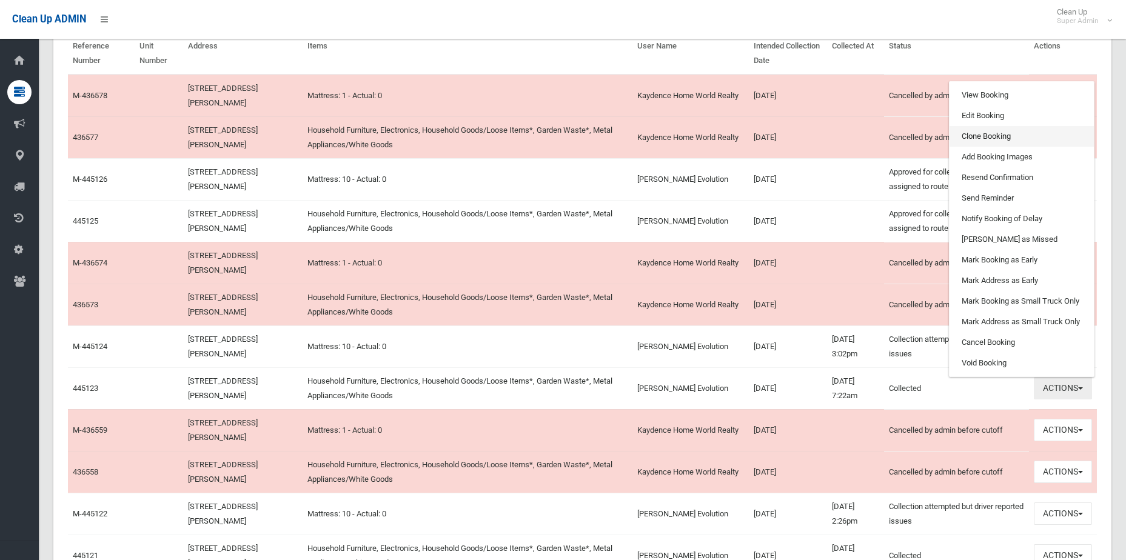
scroll to position [424, 0]
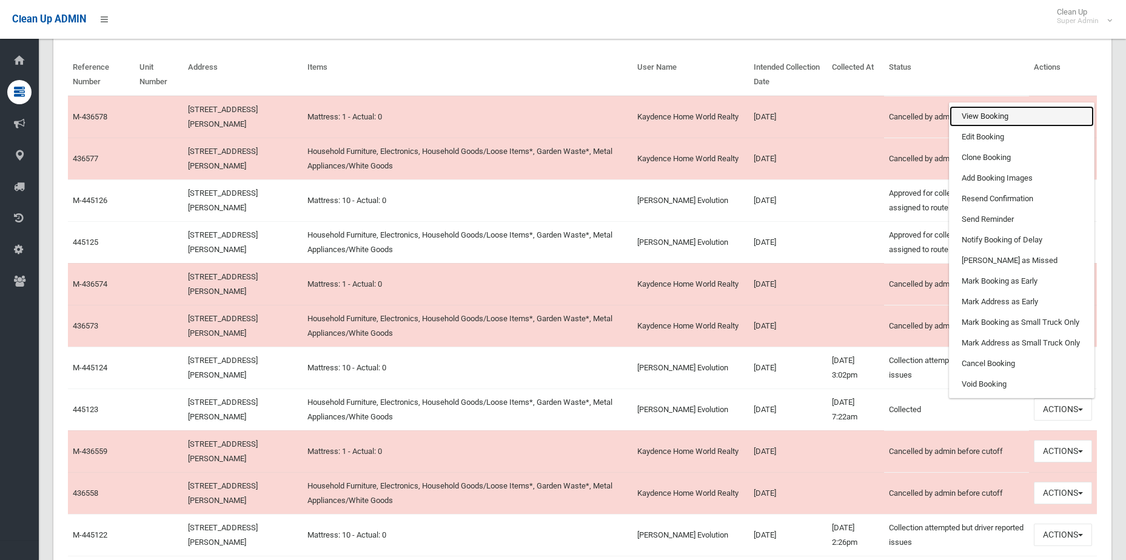
click at [977, 119] on link "View Booking" at bounding box center [1021, 116] width 144 height 21
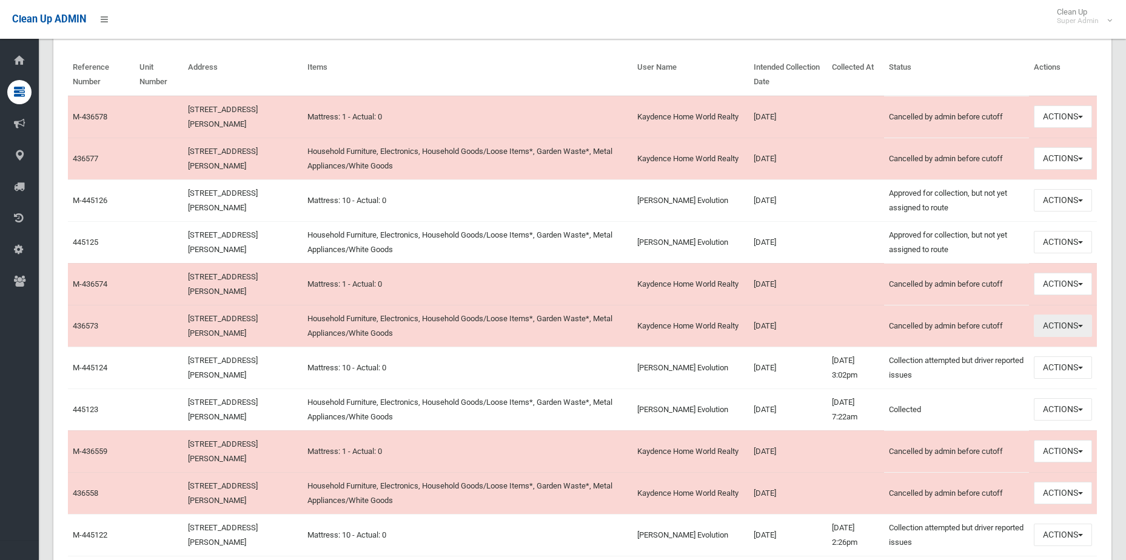
click at [1070, 333] on button "Actions" at bounding box center [1062, 326] width 58 height 22
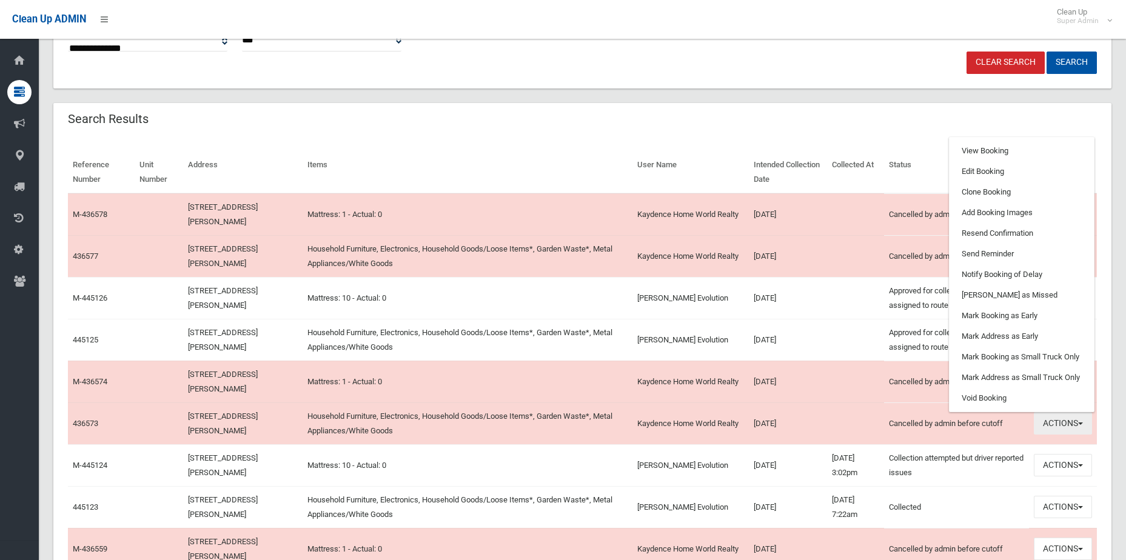
scroll to position [303, 0]
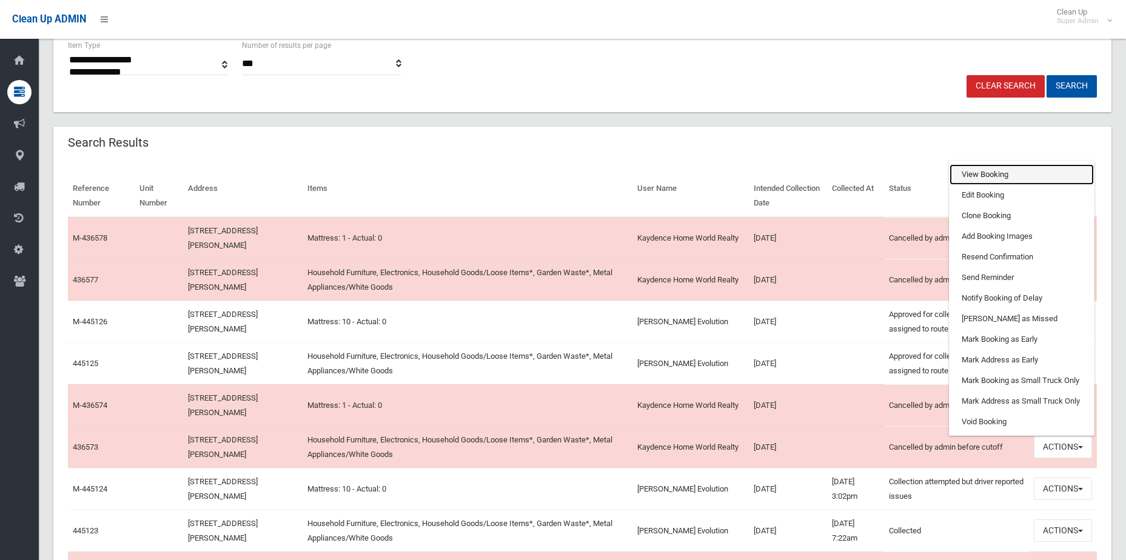
click at [993, 183] on link "View Booking" at bounding box center [1021, 174] width 144 height 21
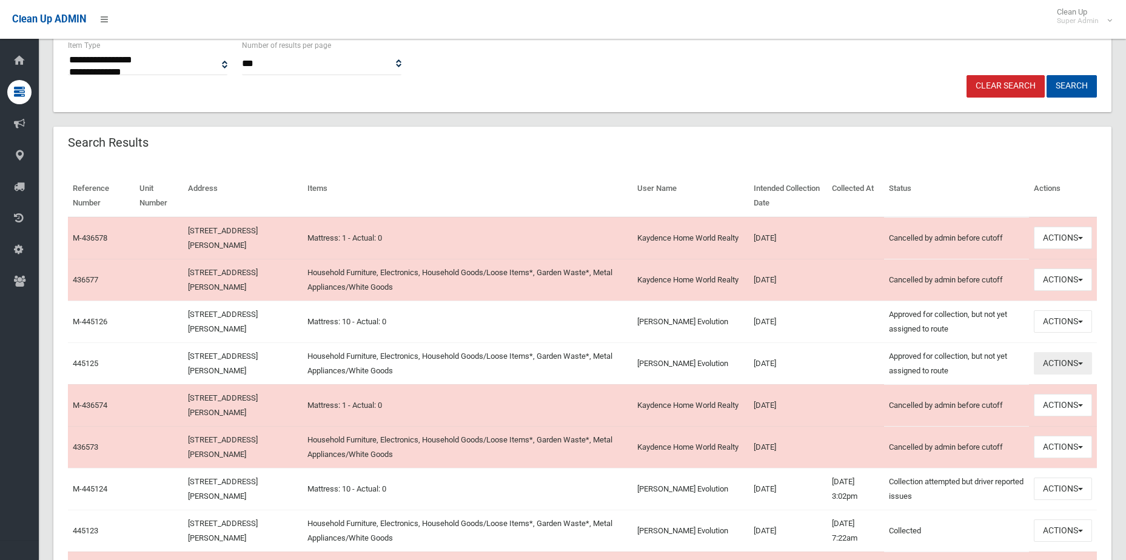
click at [1058, 361] on button "Actions" at bounding box center [1062, 363] width 58 height 22
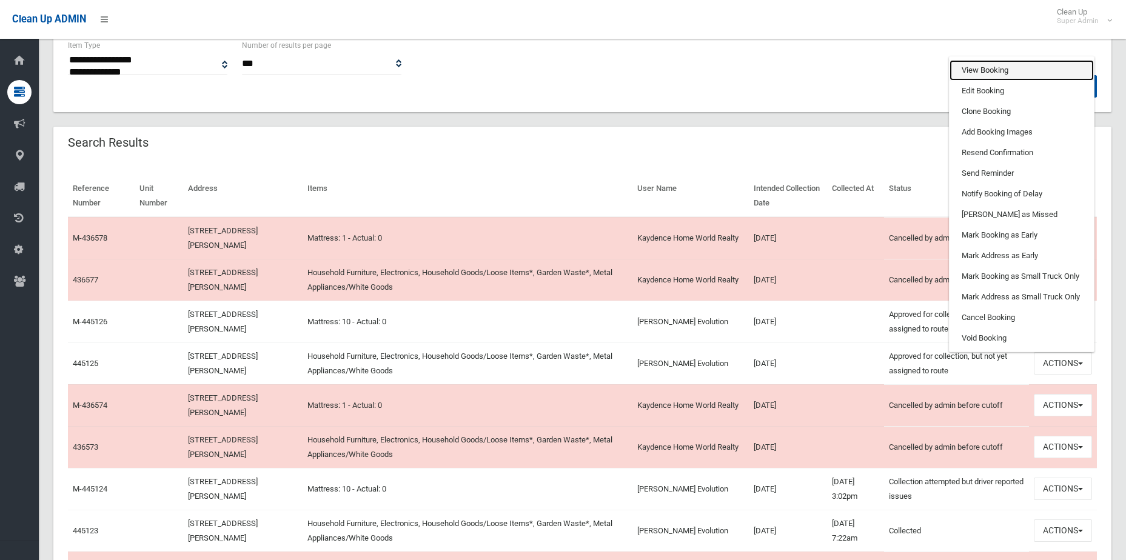
click at [995, 69] on link "View Booking" at bounding box center [1021, 70] width 144 height 21
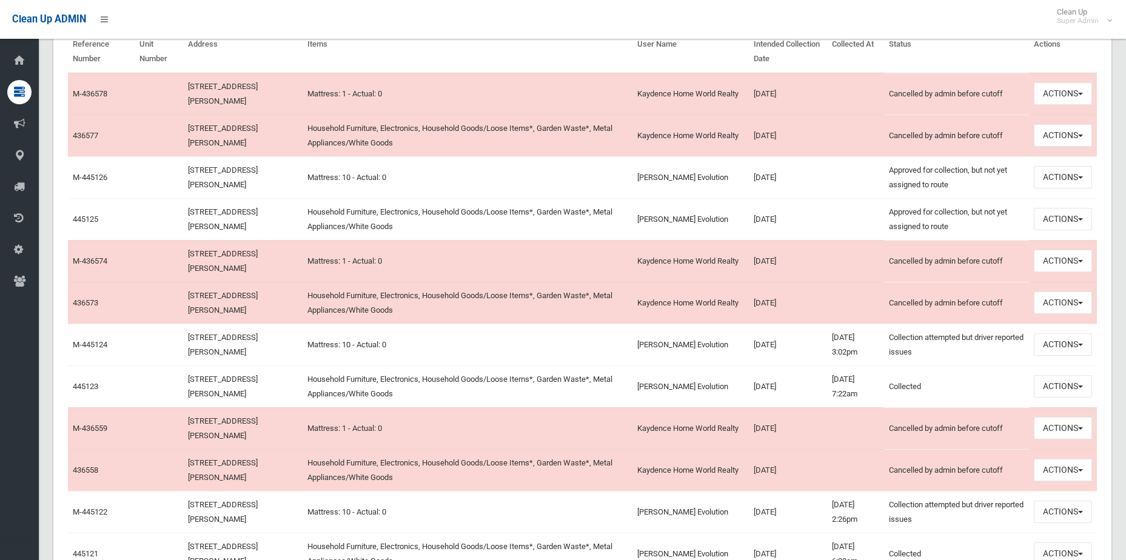
scroll to position [485, 0]
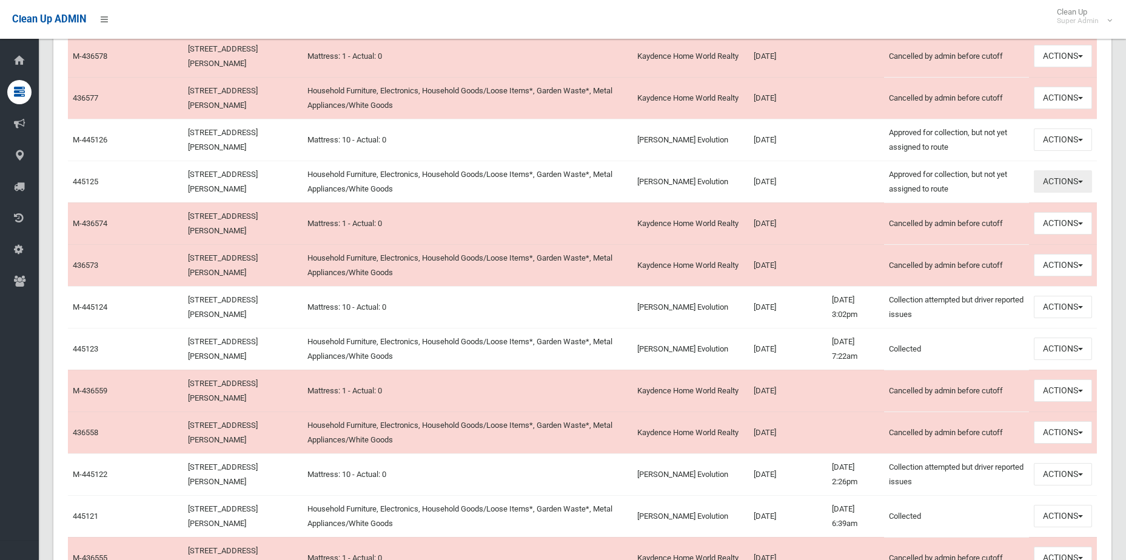
click at [1079, 189] on button "Actions" at bounding box center [1062, 181] width 58 height 22
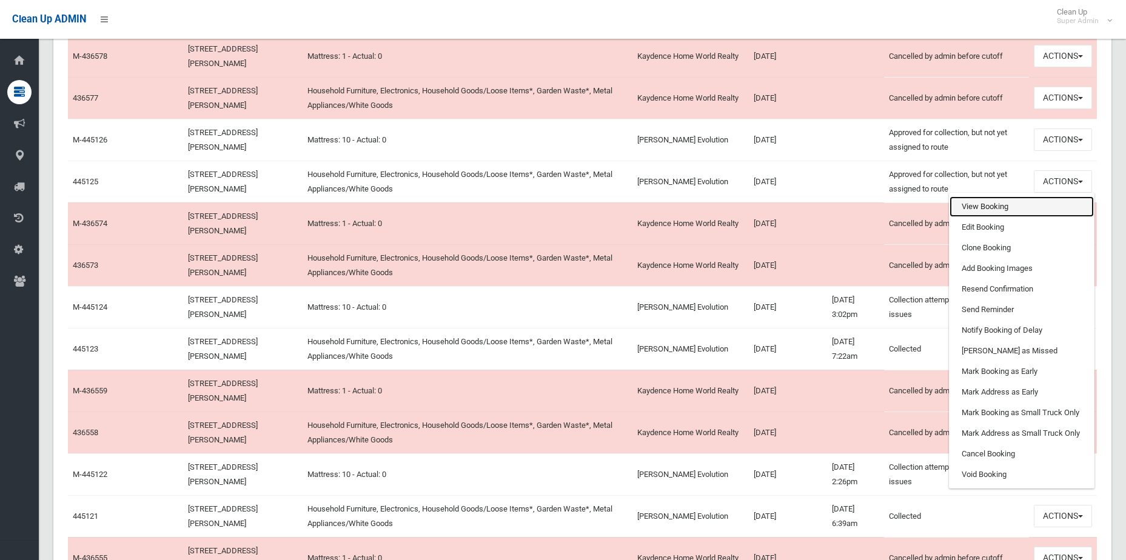
click at [1004, 207] on link "View Booking" at bounding box center [1021, 206] width 144 height 21
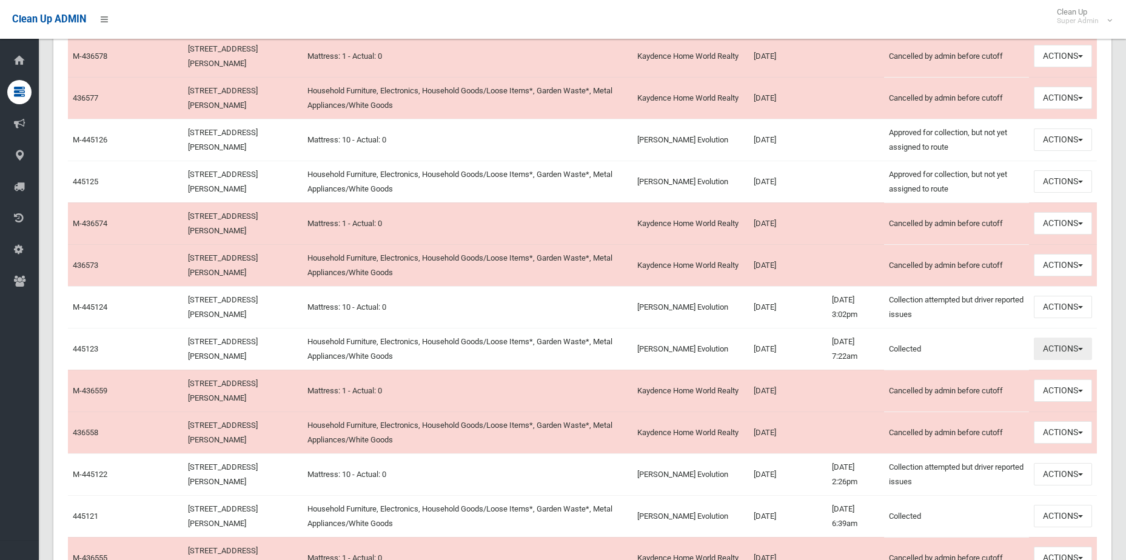
click at [1070, 349] on button "Actions" at bounding box center [1062, 349] width 58 height 22
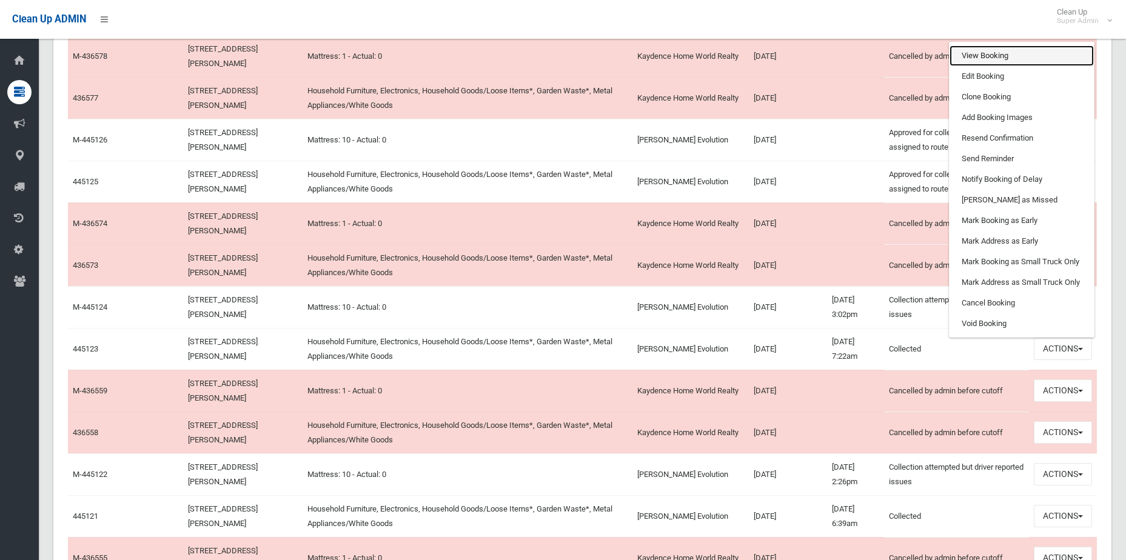
click at [987, 49] on link "View Booking" at bounding box center [1021, 55] width 144 height 21
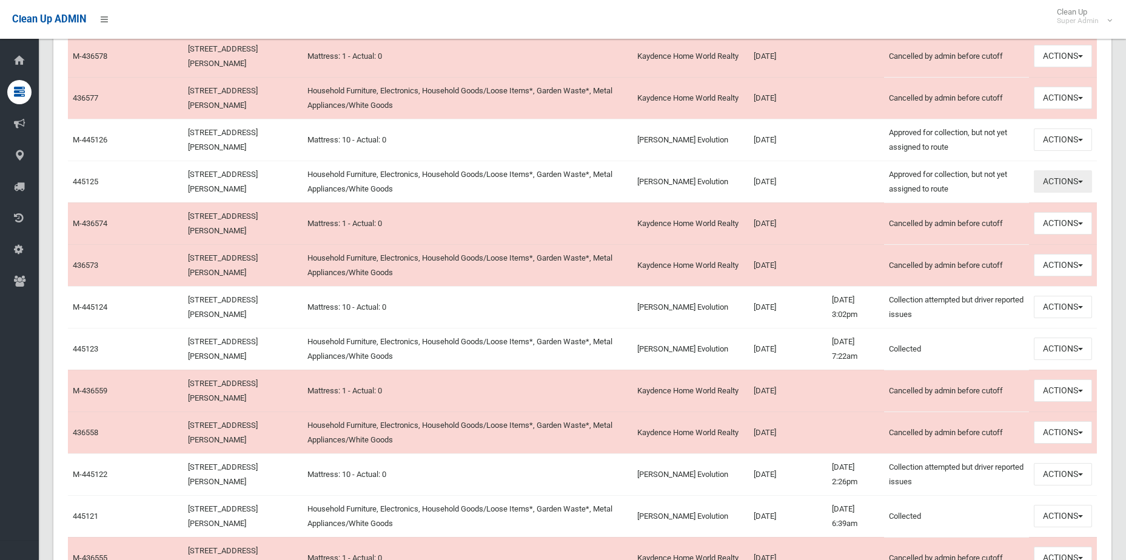
click at [1056, 185] on button "Actions" at bounding box center [1062, 181] width 58 height 22
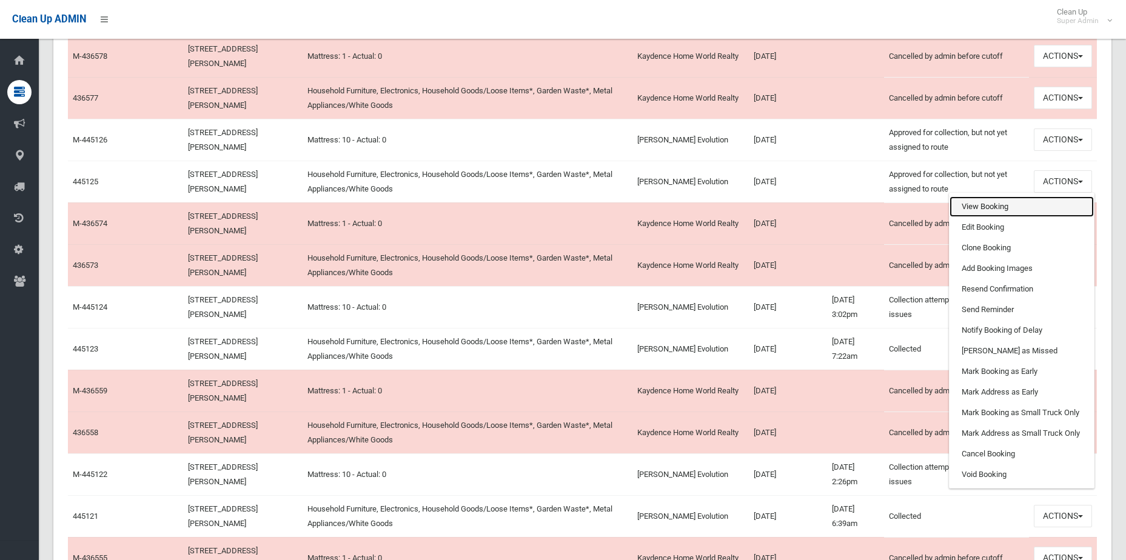
click at [972, 209] on link "View Booking" at bounding box center [1021, 206] width 144 height 21
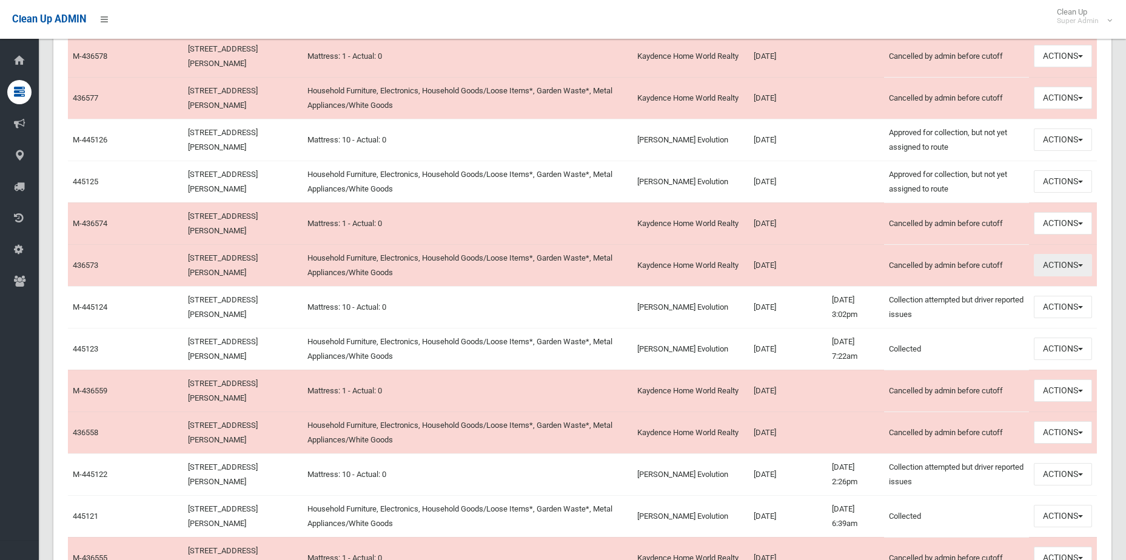
click at [1069, 269] on button "Actions" at bounding box center [1062, 265] width 58 height 22
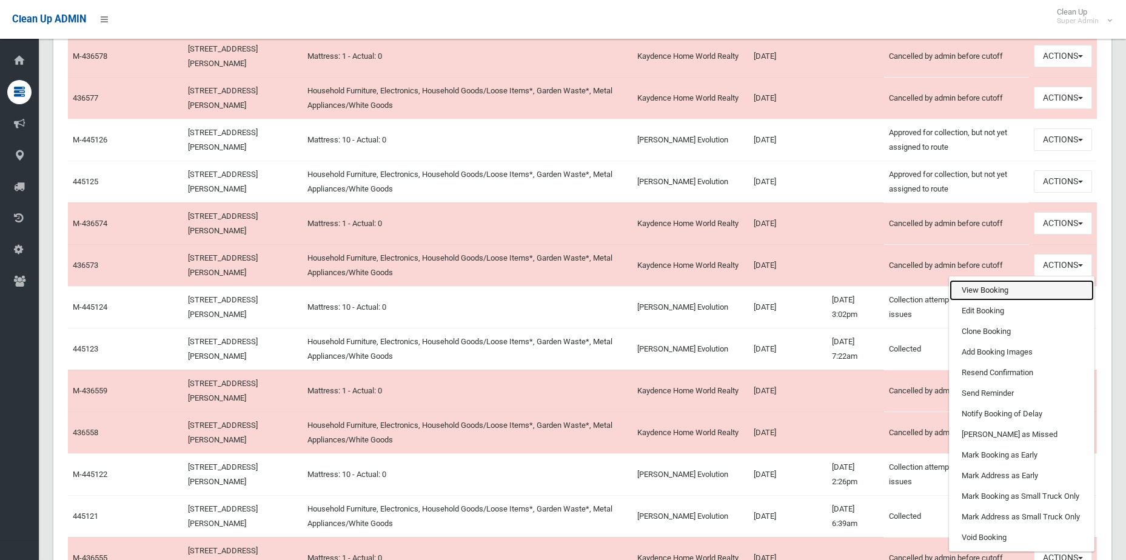
click at [1024, 282] on link "View Booking" at bounding box center [1021, 290] width 144 height 21
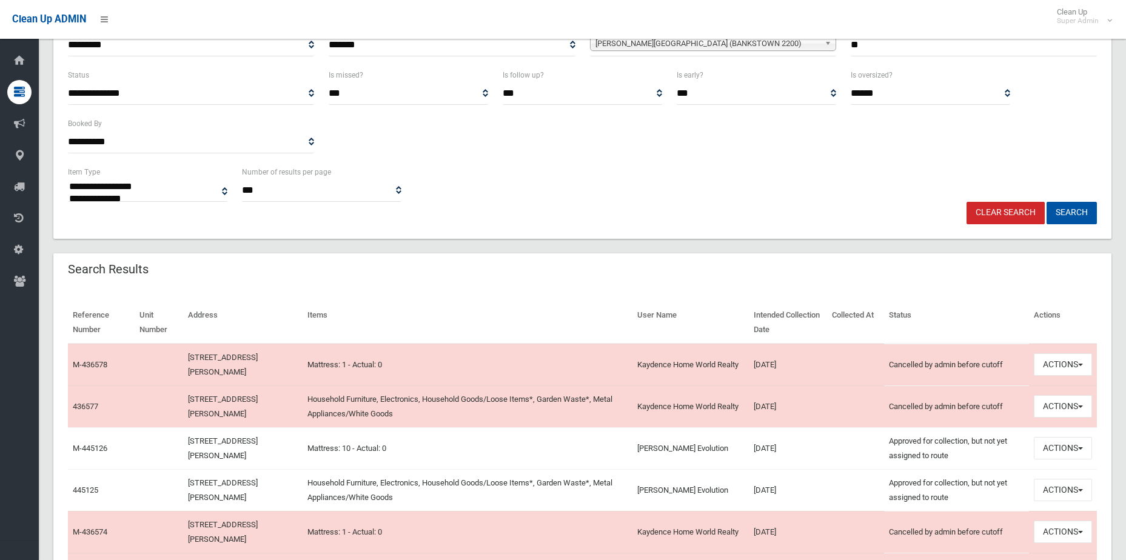
scroll to position [424, 0]
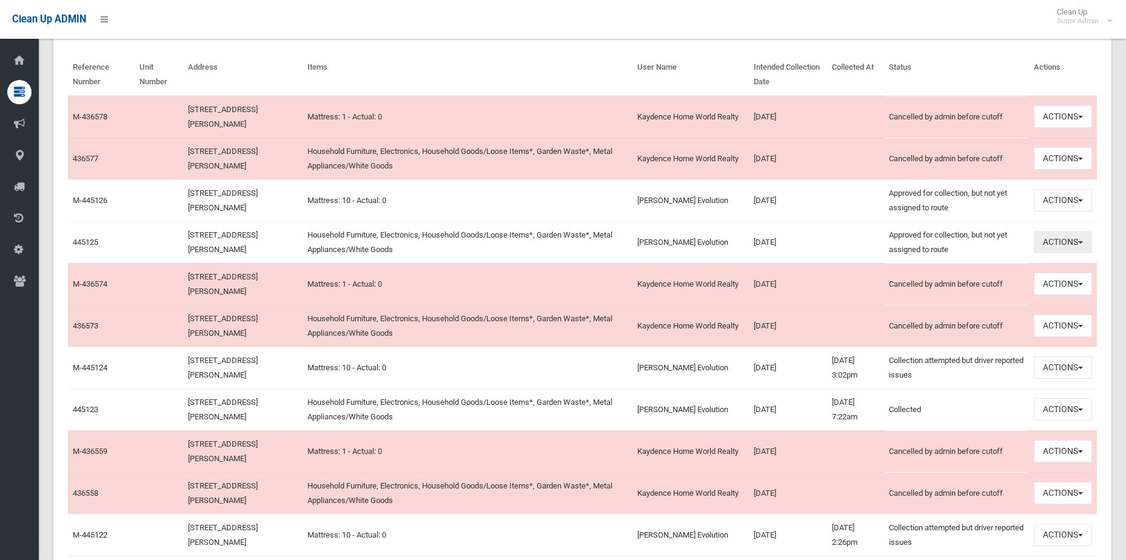
click at [1069, 241] on button "Actions" at bounding box center [1062, 242] width 58 height 22
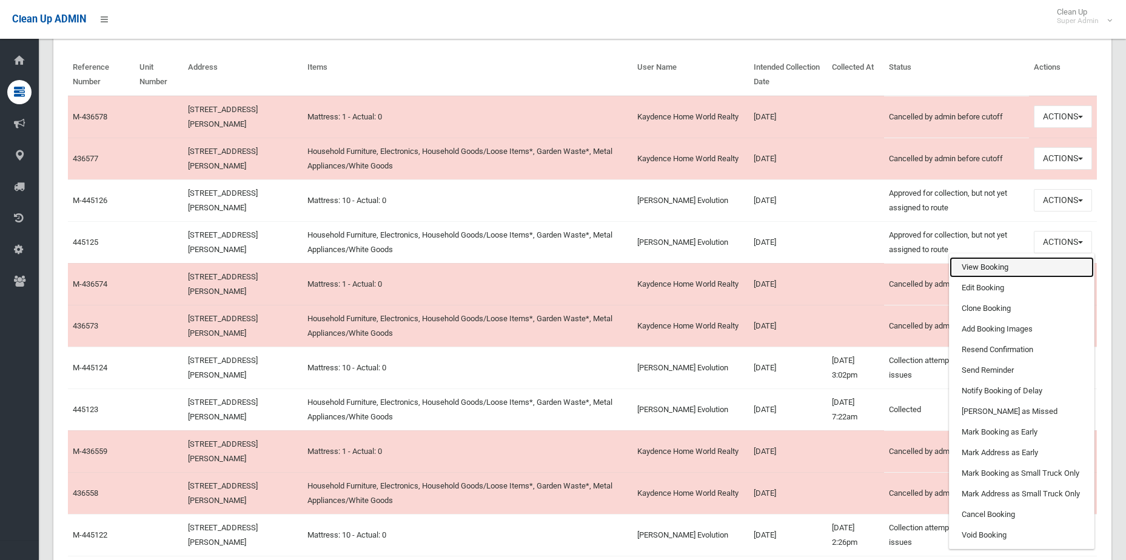
click at [1014, 270] on link "View Booking" at bounding box center [1021, 267] width 144 height 21
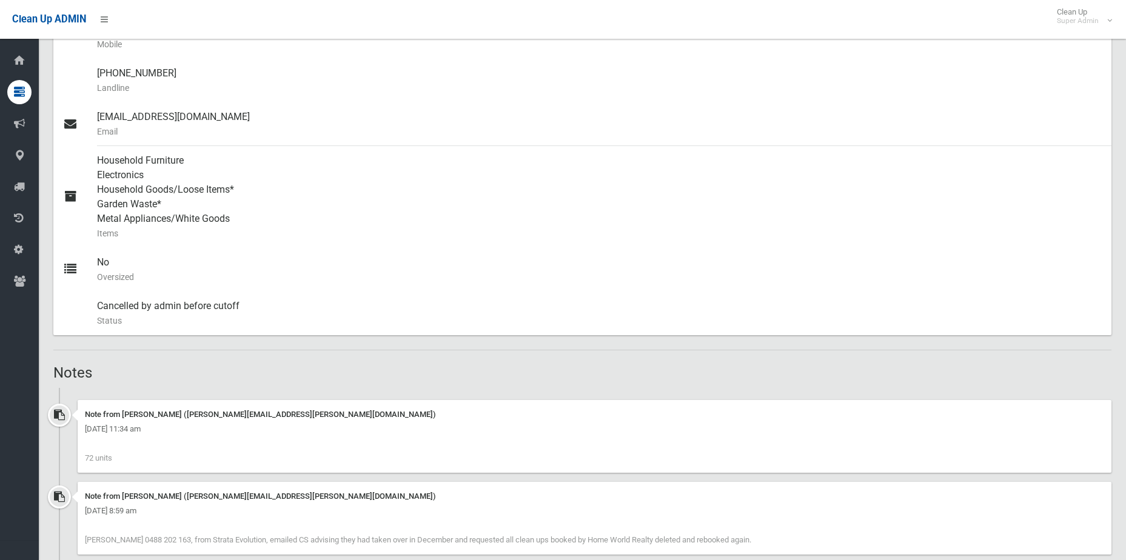
scroll to position [667, 0]
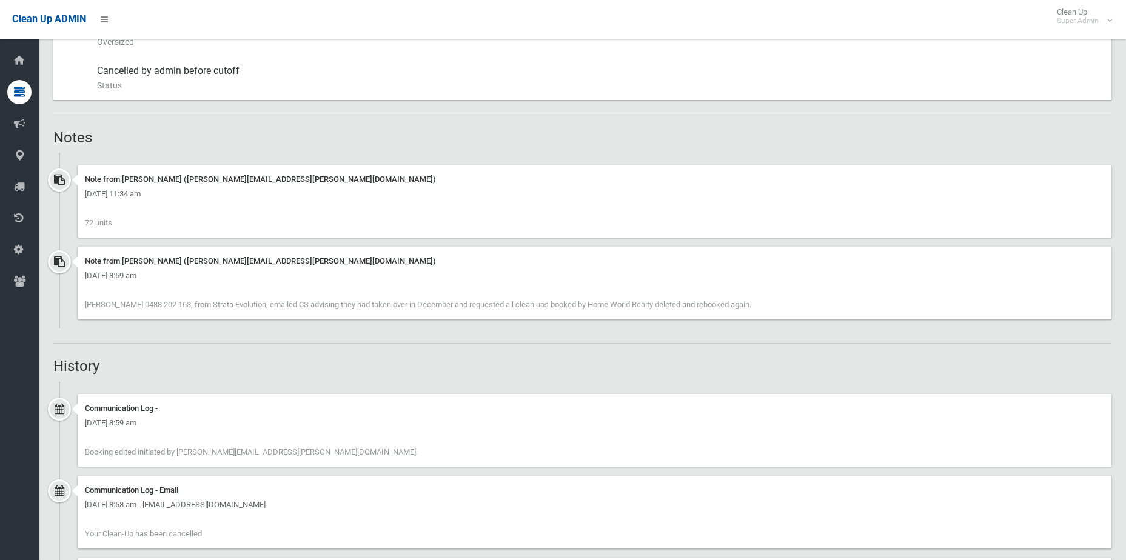
drag, startPoint x: 384, startPoint y: 304, endPoint x: 784, endPoint y: 305, distance: 399.4
click at [784, 305] on div "Note from [PERSON_NAME] ([PERSON_NAME][EMAIL_ADDRESS][PERSON_NAME][DOMAIN_NAME]…" at bounding box center [594, 283] width 1033 height 73
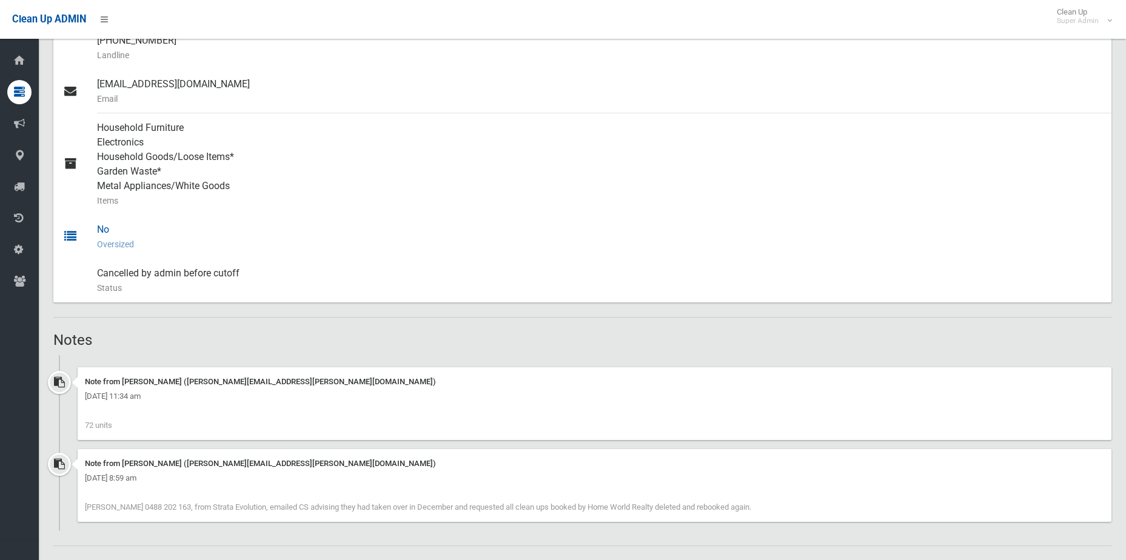
scroll to position [447, 0]
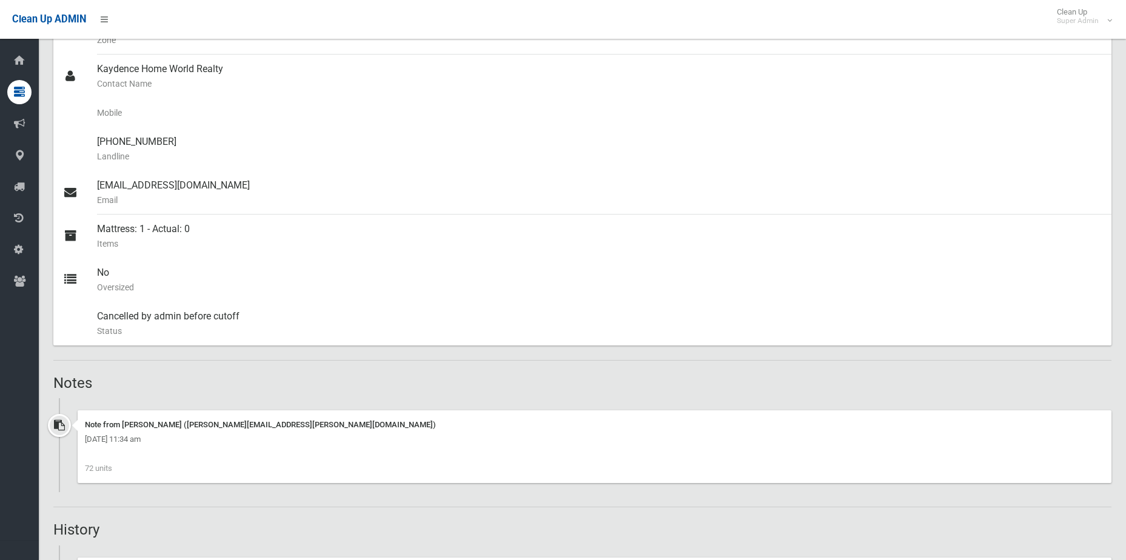
scroll to position [346, 0]
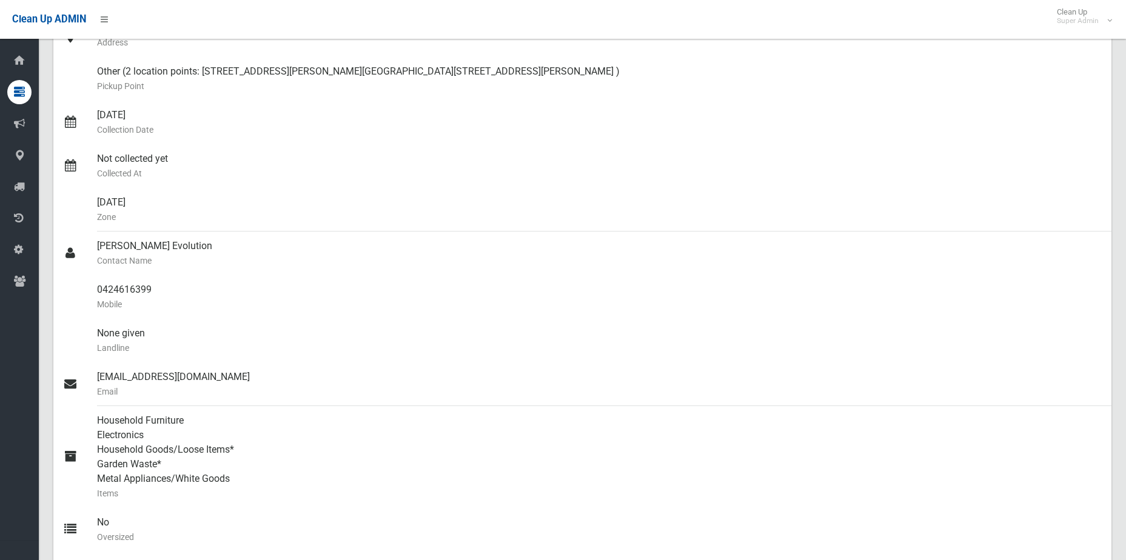
scroll to position [38, 0]
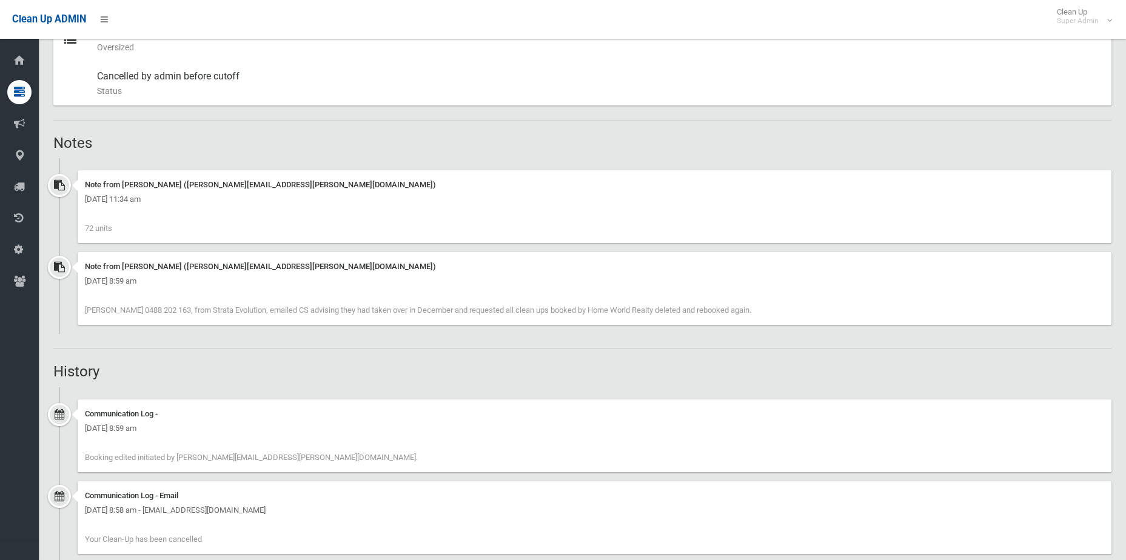
scroll to position [606, 0]
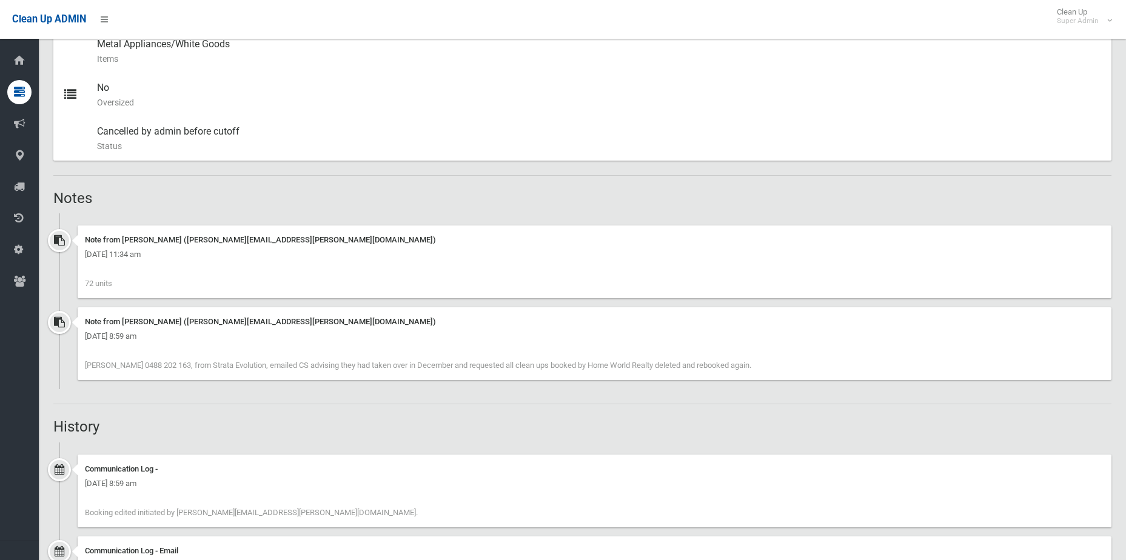
drag, startPoint x: 256, startPoint y: 367, endPoint x: 818, endPoint y: 359, distance: 561.9
click at [818, 359] on div "Note from Cindy Luu (cindy.luu@cbcity.nsw.gov.au) Wednesday 12th February 2025 …" at bounding box center [594, 343] width 1033 height 73
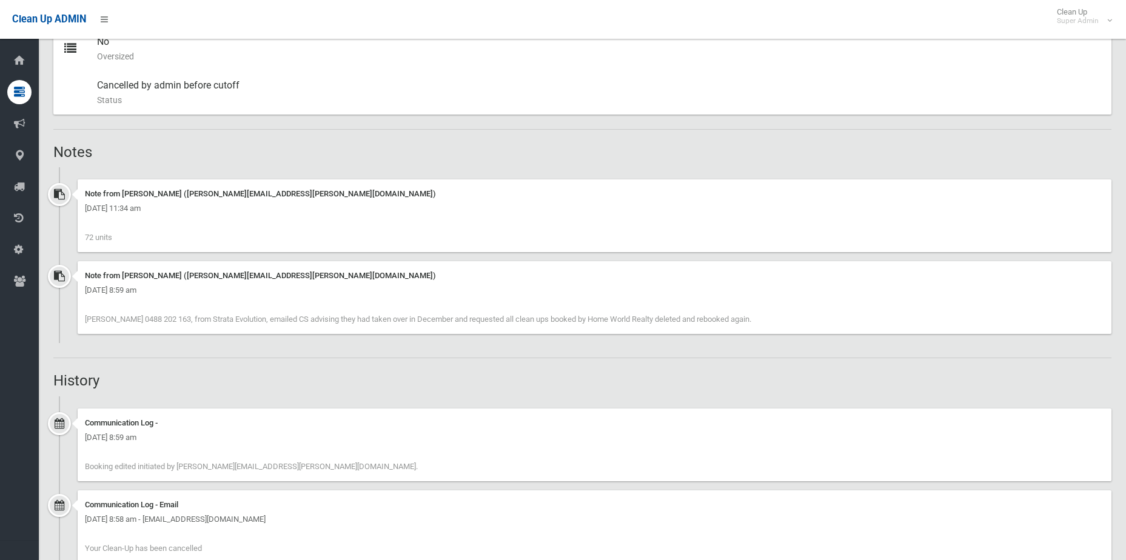
scroll to position [424, 0]
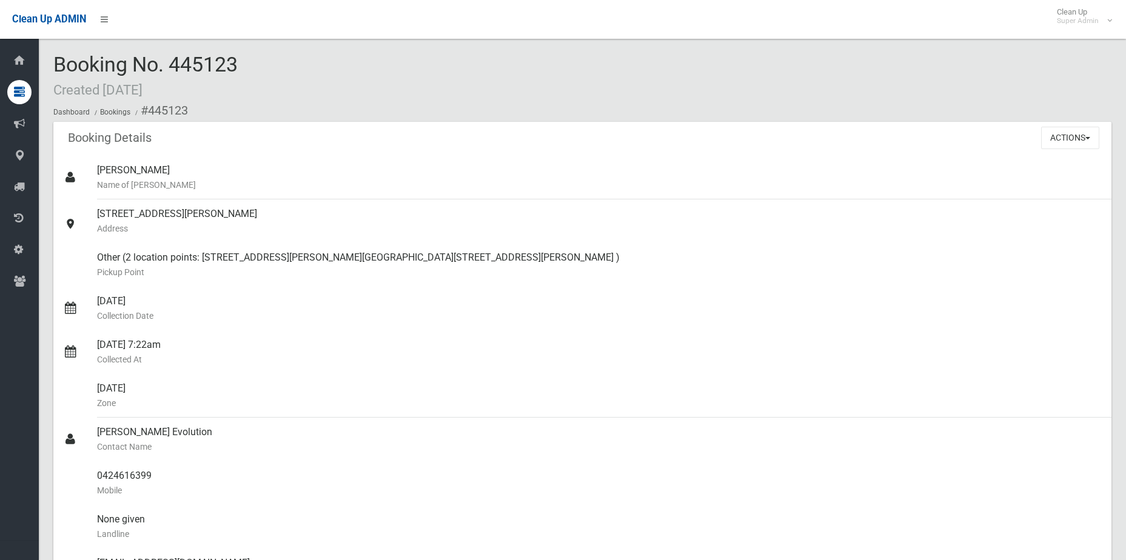
scroll to position [788, 0]
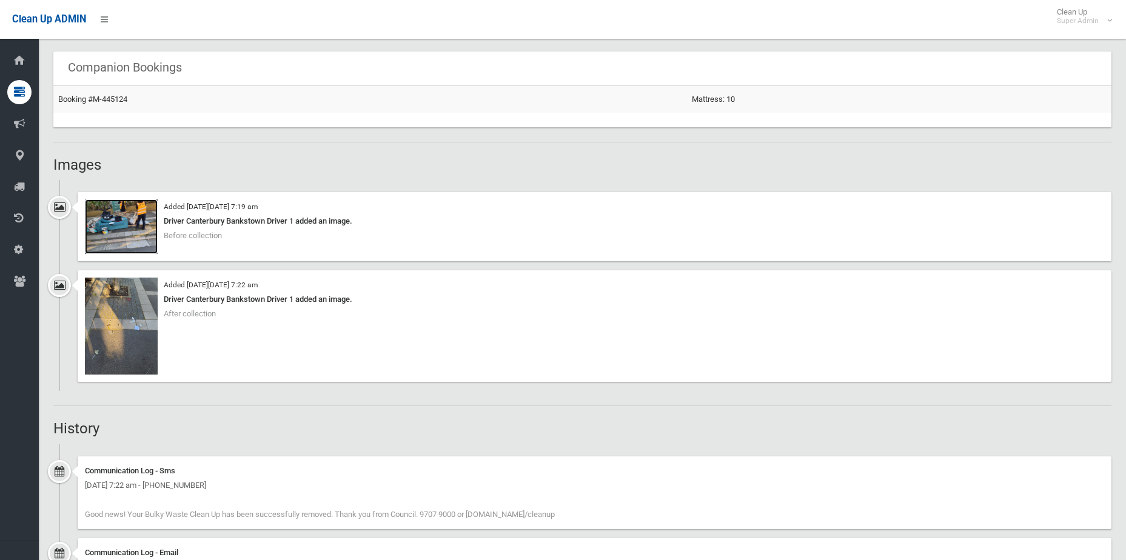
click at [116, 243] on img at bounding box center [121, 226] width 73 height 55
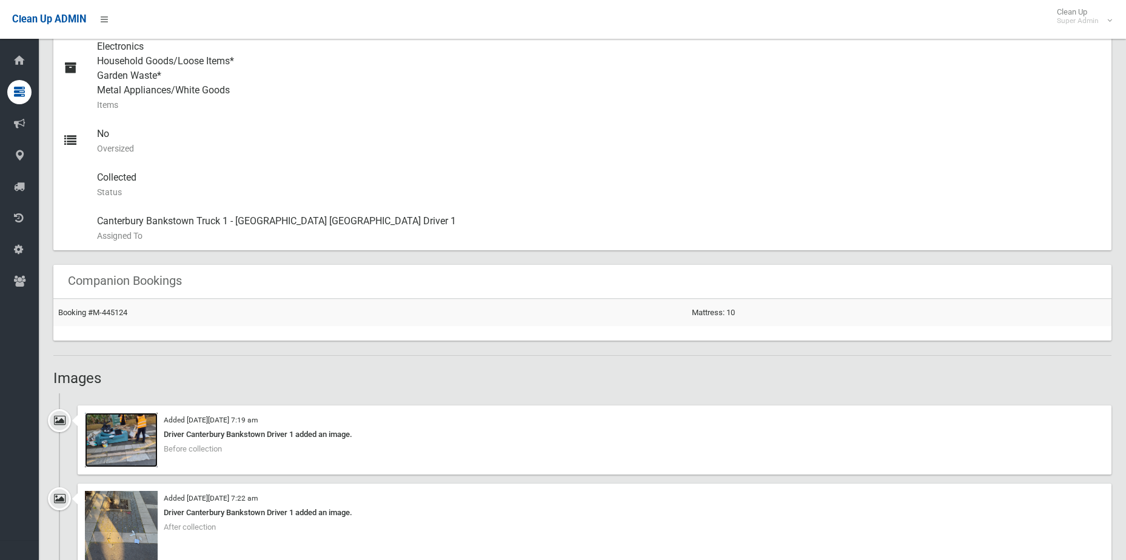
scroll to position [485, 0]
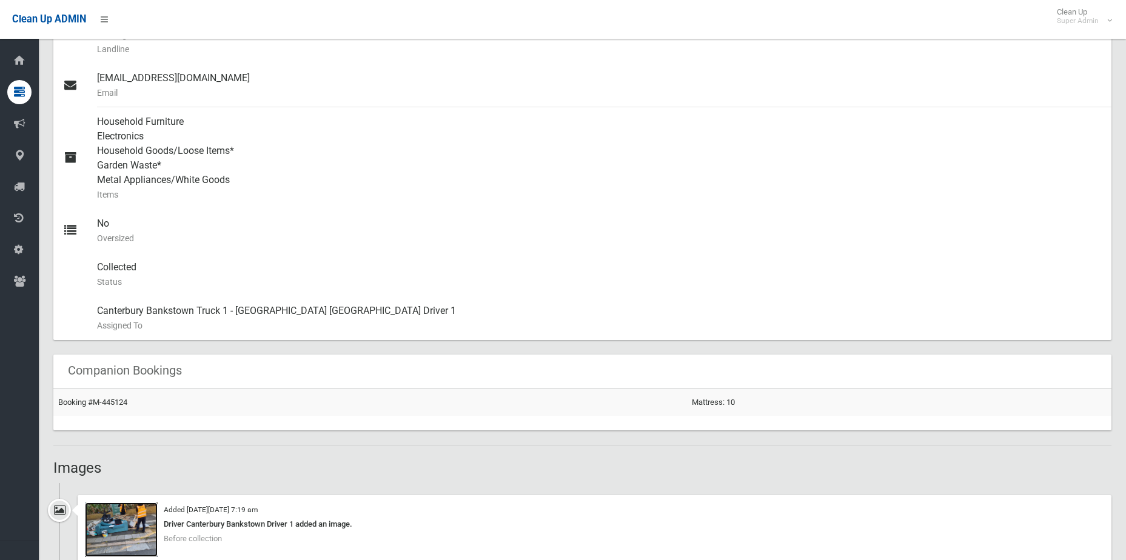
click at [122, 540] on img at bounding box center [121, 529] width 73 height 55
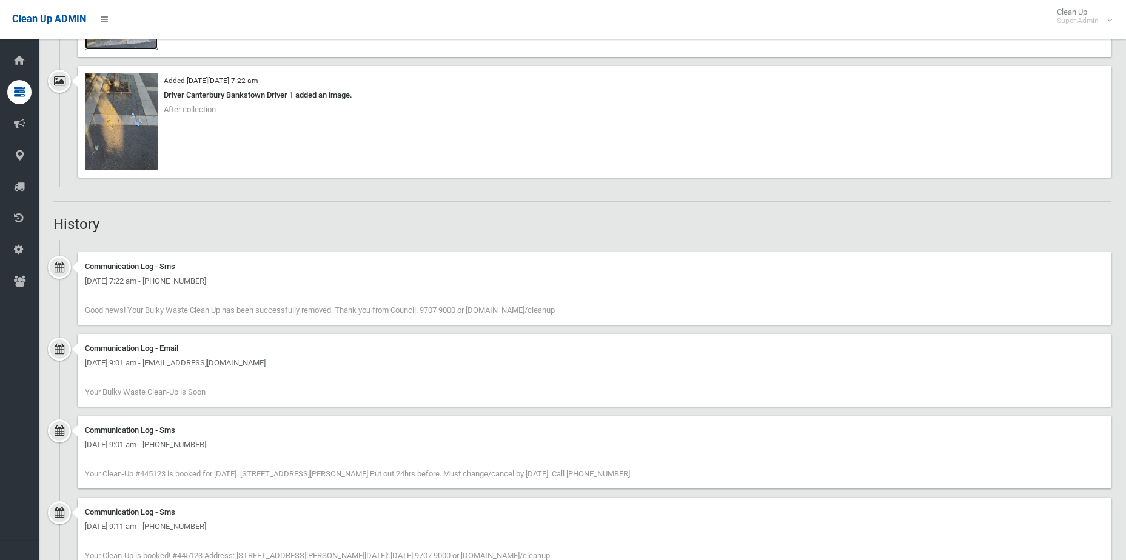
scroll to position [1197, 0]
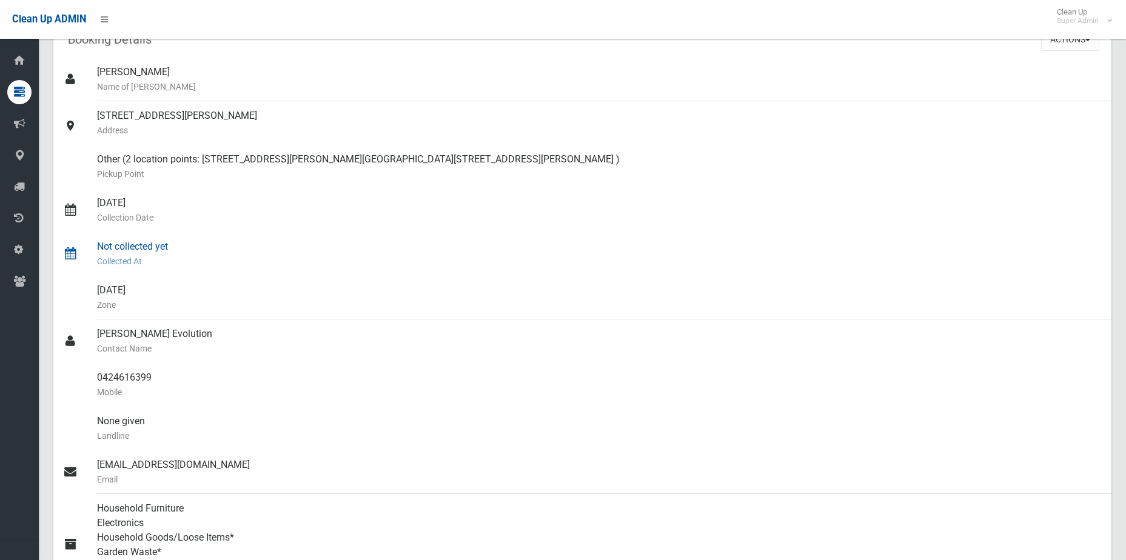
scroll to position [38, 0]
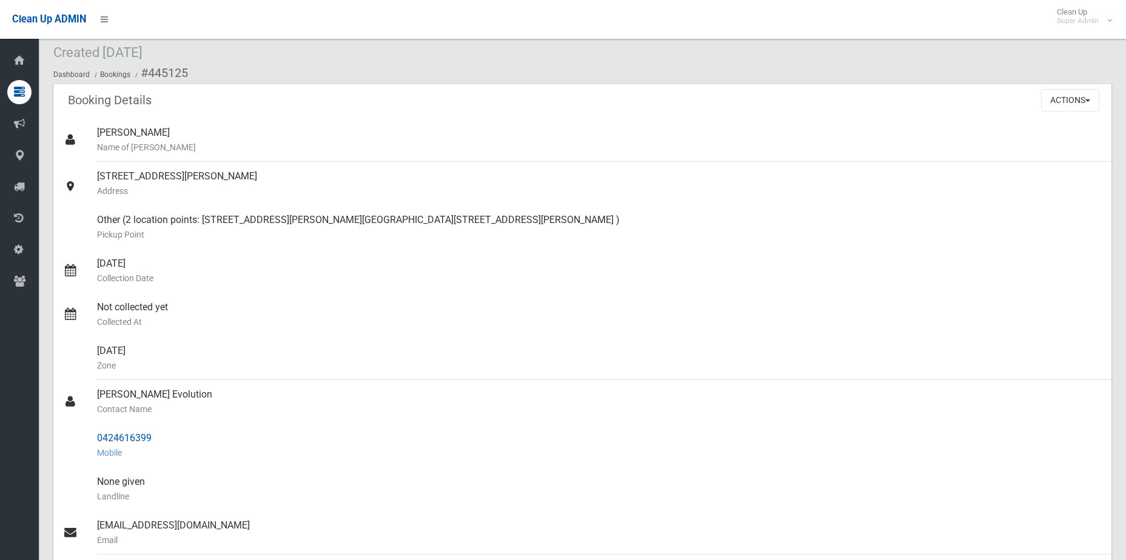
drag, startPoint x: 170, startPoint y: 437, endPoint x: 89, endPoint y: 436, distance: 80.6
click at [89, 436] on link "0424616399 Mobile" at bounding box center [582, 446] width 1058 height 44
copy link "0424616399"
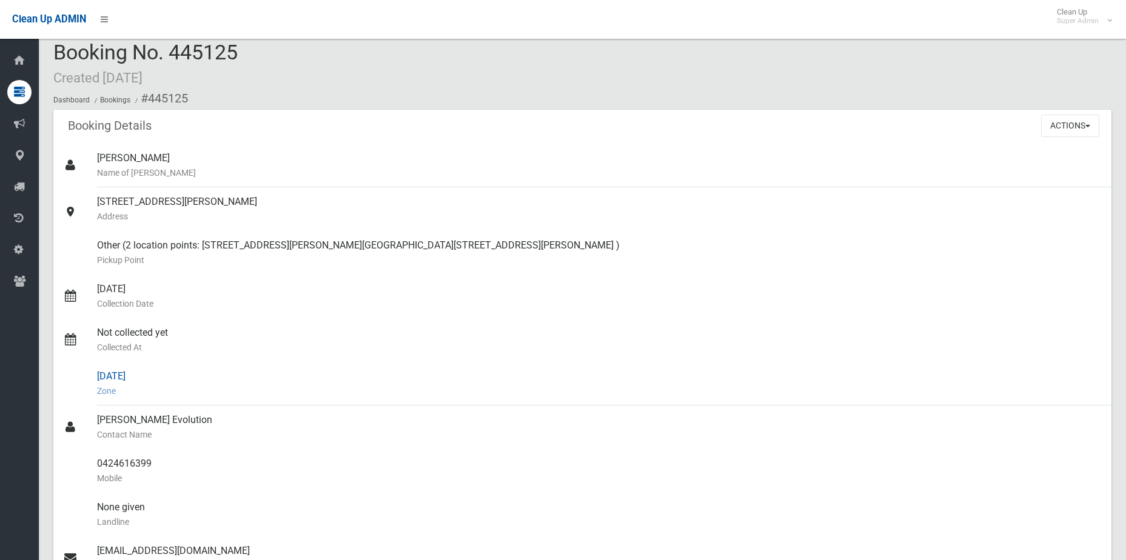
scroll to position [0, 0]
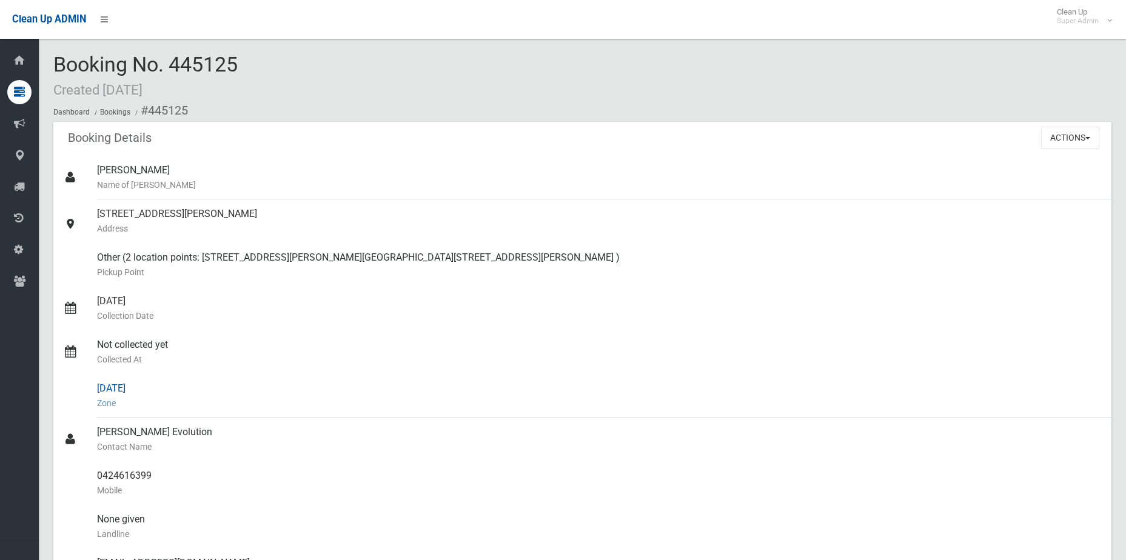
click at [546, 409] on small "Zone" at bounding box center [599, 403] width 1004 height 15
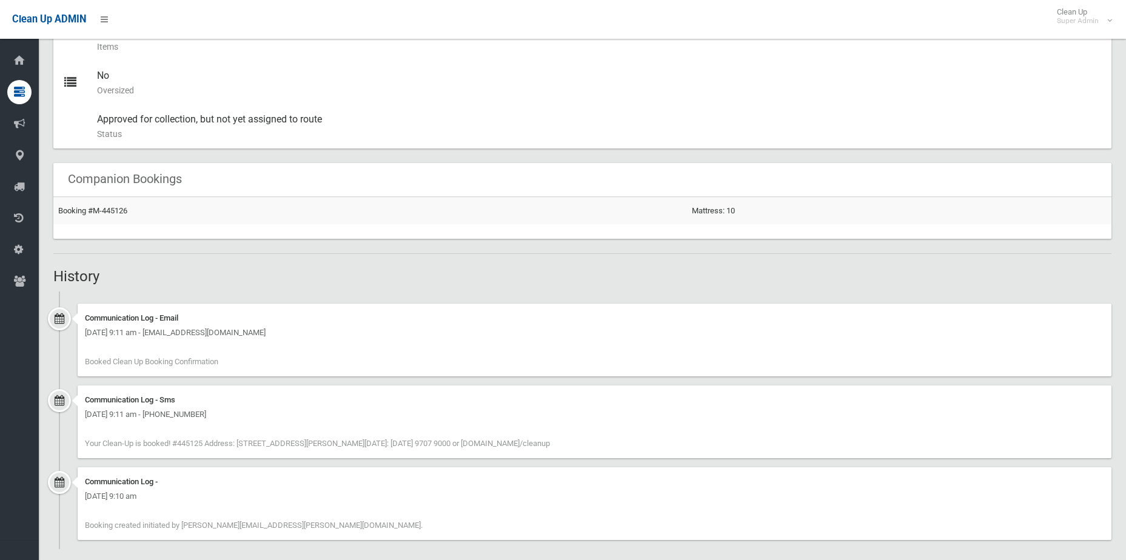
scroll to position [644, 0]
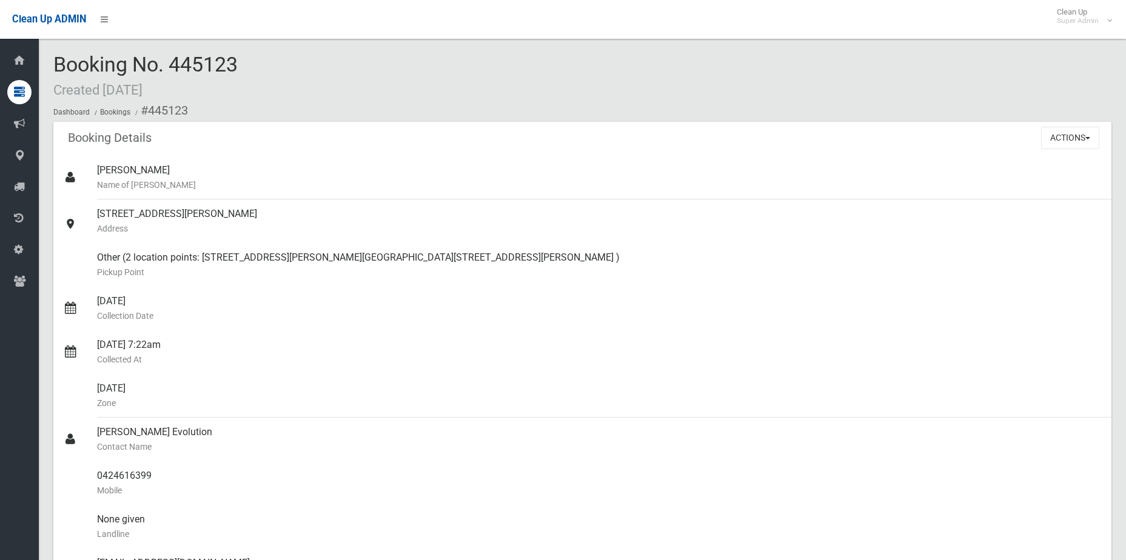
scroll to position [546, 0]
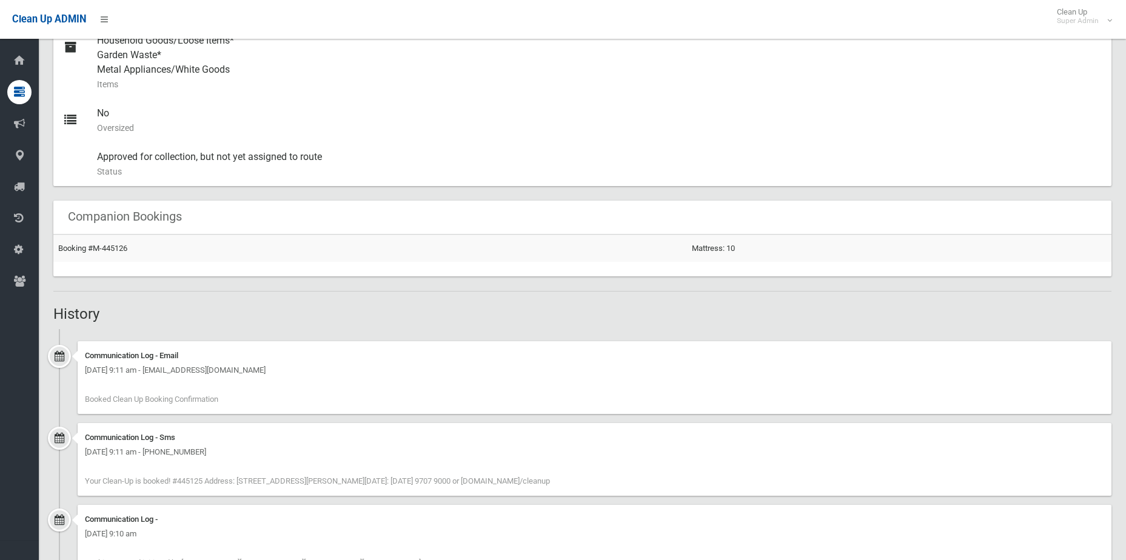
scroll to position [644, 0]
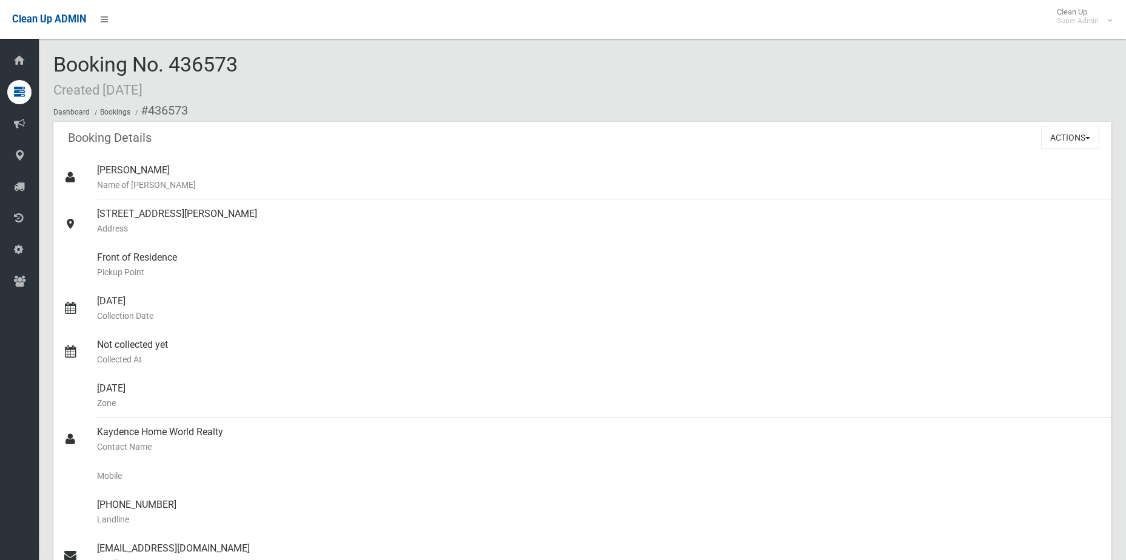
scroll to position [727, 0]
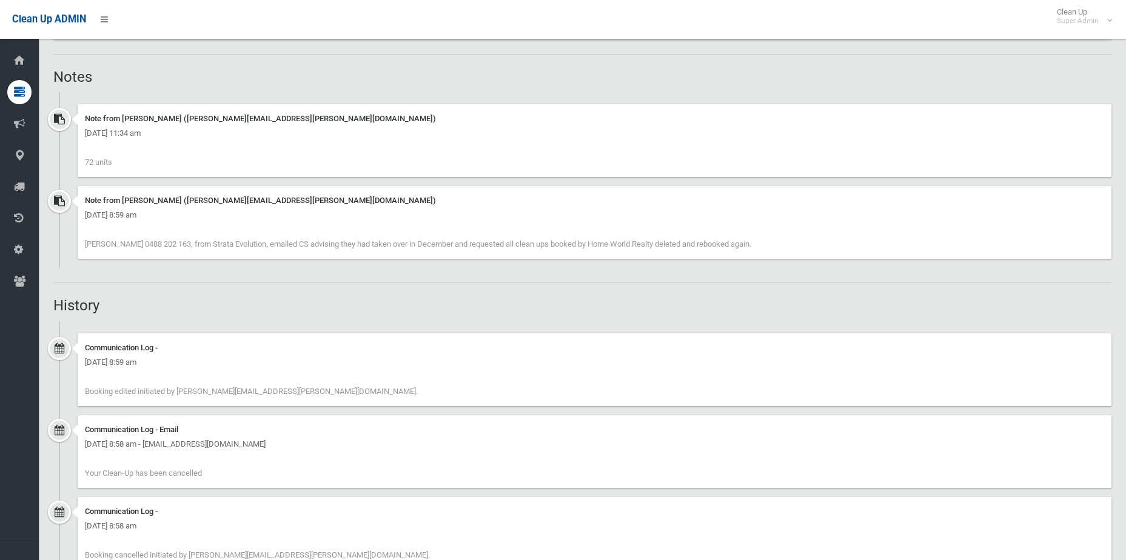
click at [118, 242] on span "Erik Lac 0488 202 163, from Strata Evolution, emailed CS advising they had take…" at bounding box center [418, 243] width 666 height 9
drag, startPoint x: 115, startPoint y: 242, endPoint x: 161, endPoint y: 243, distance: 46.1
click at [161, 243] on span "Erik Lac 0488 202 163, from Strata Evolution, emailed CS advising they had take…" at bounding box center [418, 243] width 666 height 9
copy span "0488 202 163"
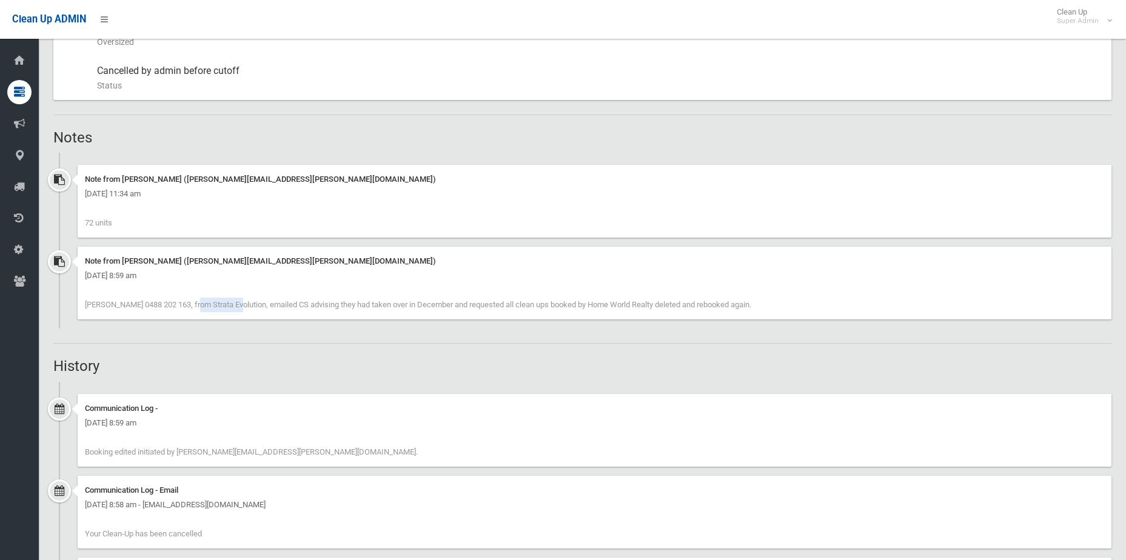
scroll to position [303, 0]
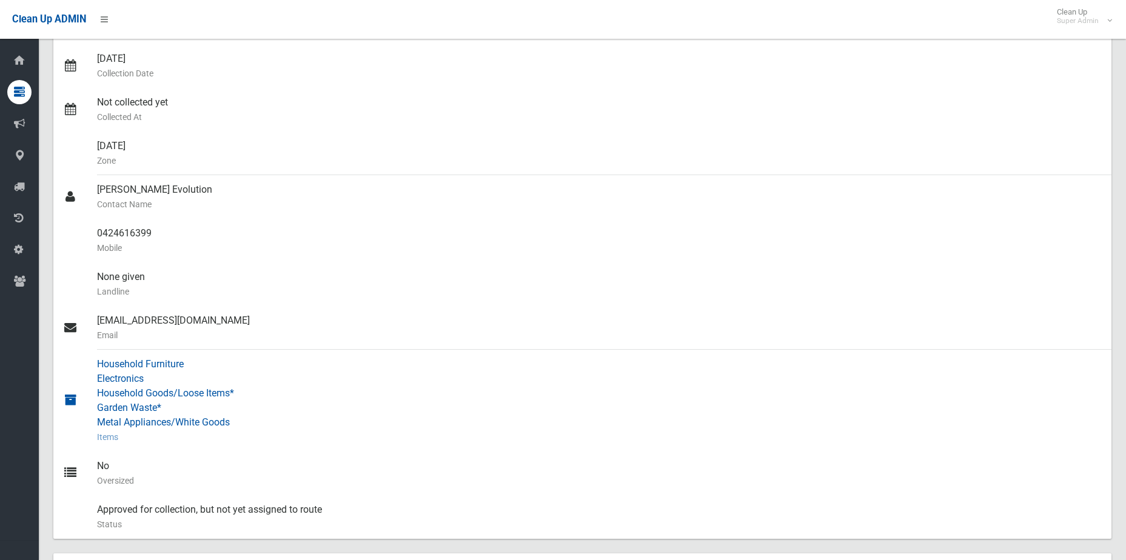
scroll to position [242, 0]
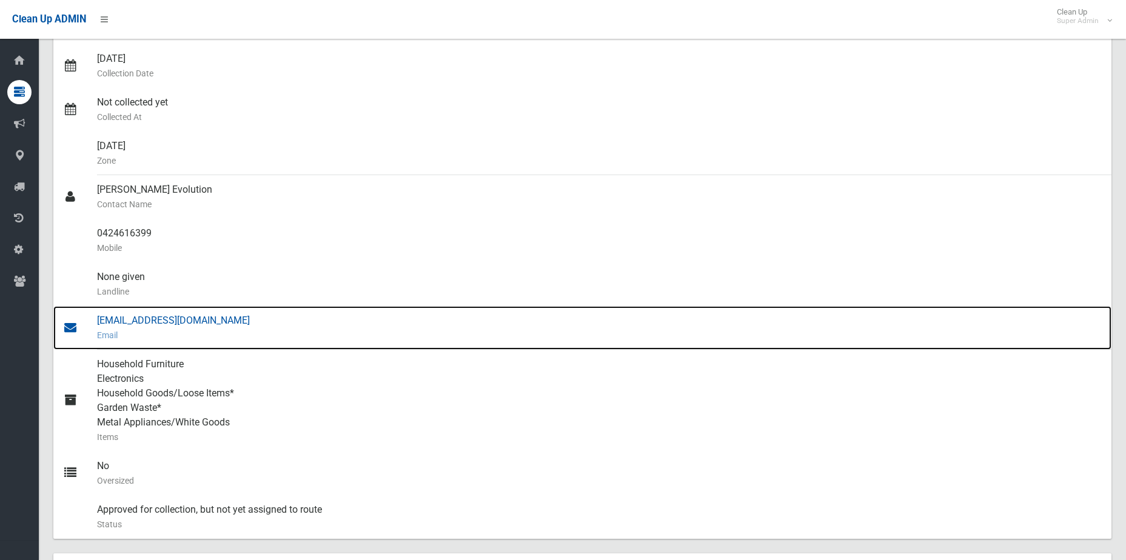
click at [158, 321] on div "[EMAIL_ADDRESS][DOMAIN_NAME] Email" at bounding box center [599, 328] width 1004 height 44
